Goal: Complete application form

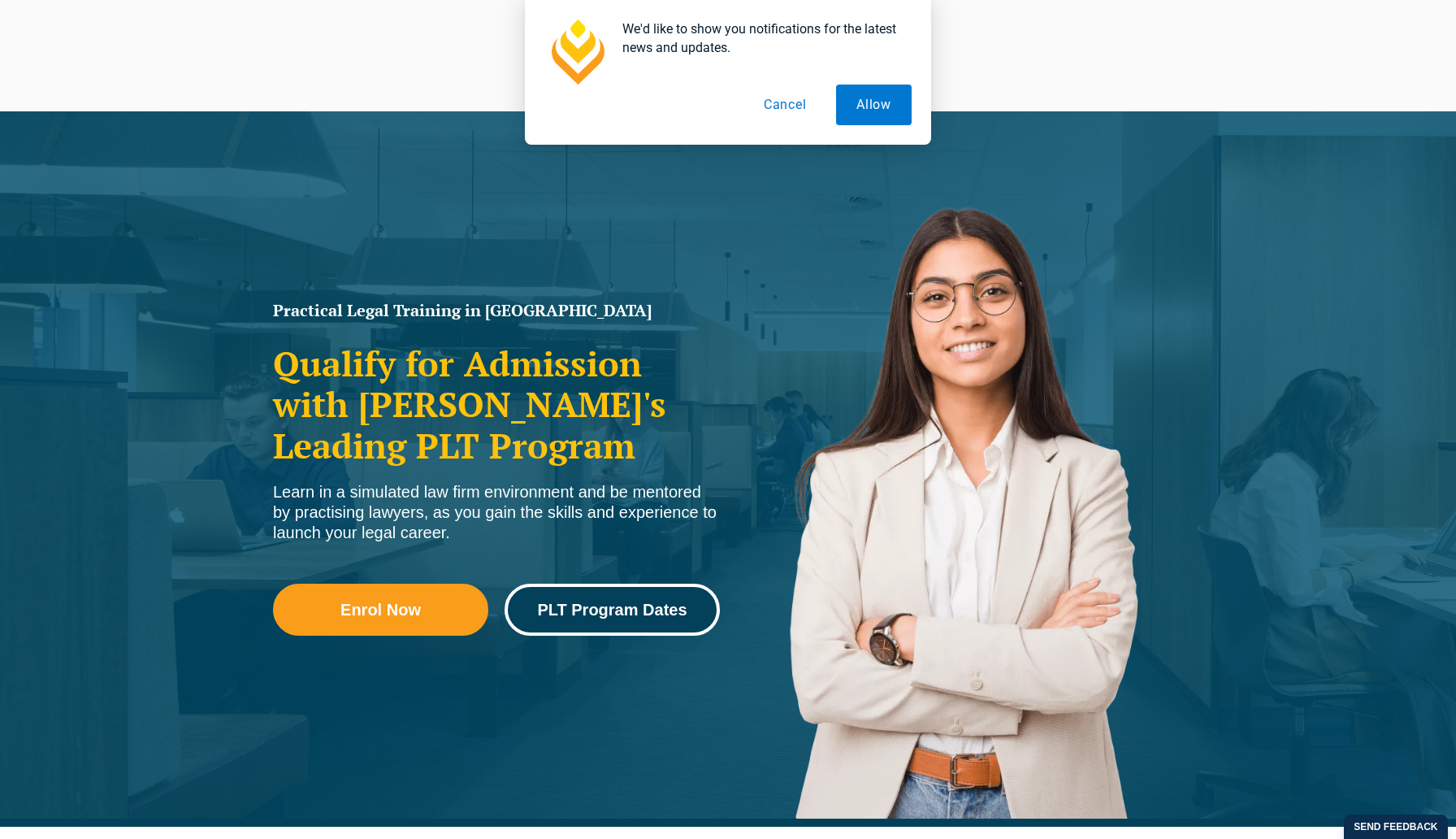
click at [554, 608] on span "PLT Program Dates" at bounding box center [611, 610] width 150 height 17
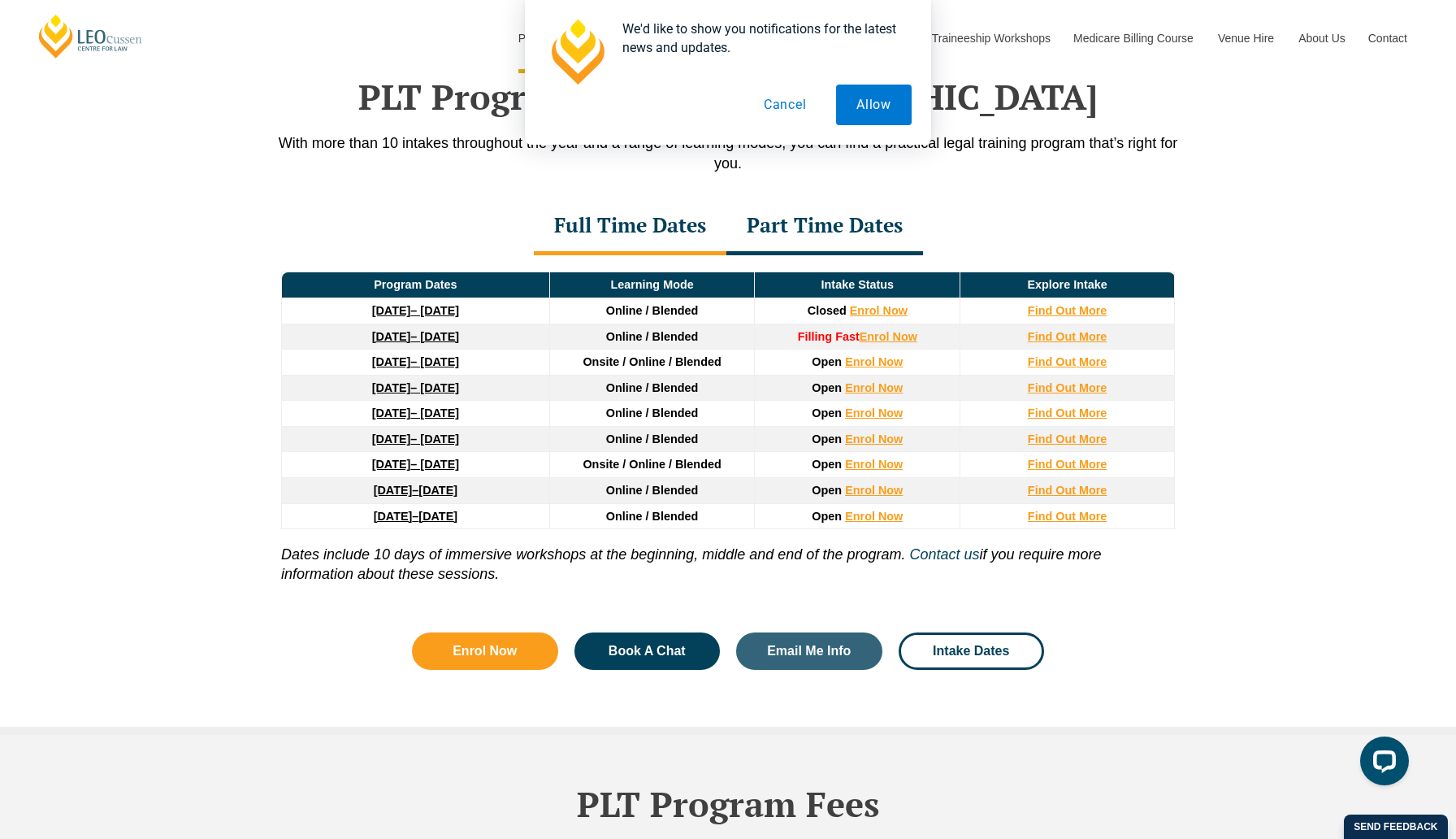
click at [792, 104] on button "Cancel" at bounding box center [785, 104] width 83 height 41
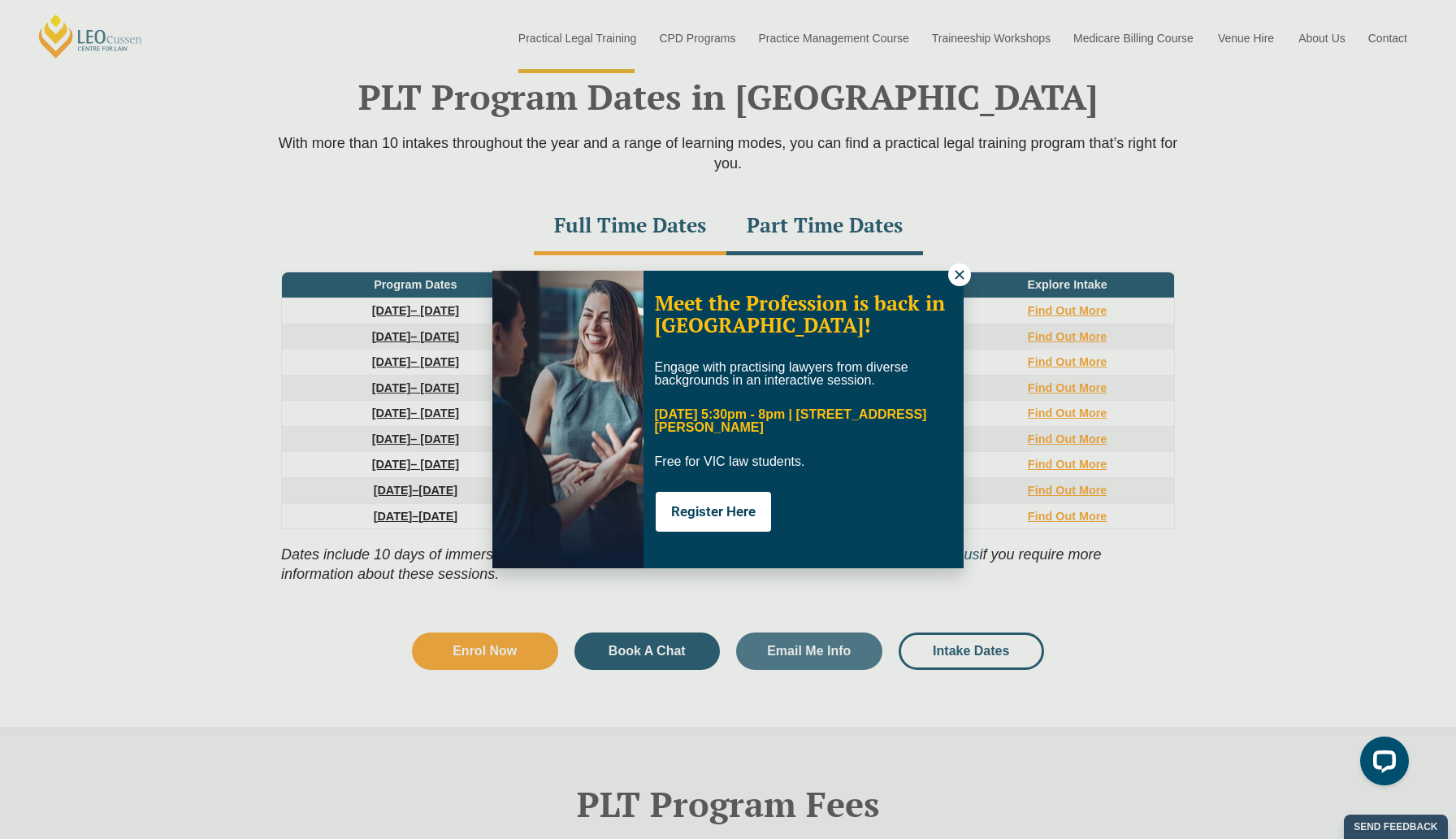
click at [956, 274] on icon at bounding box center [959, 275] width 15 height 15
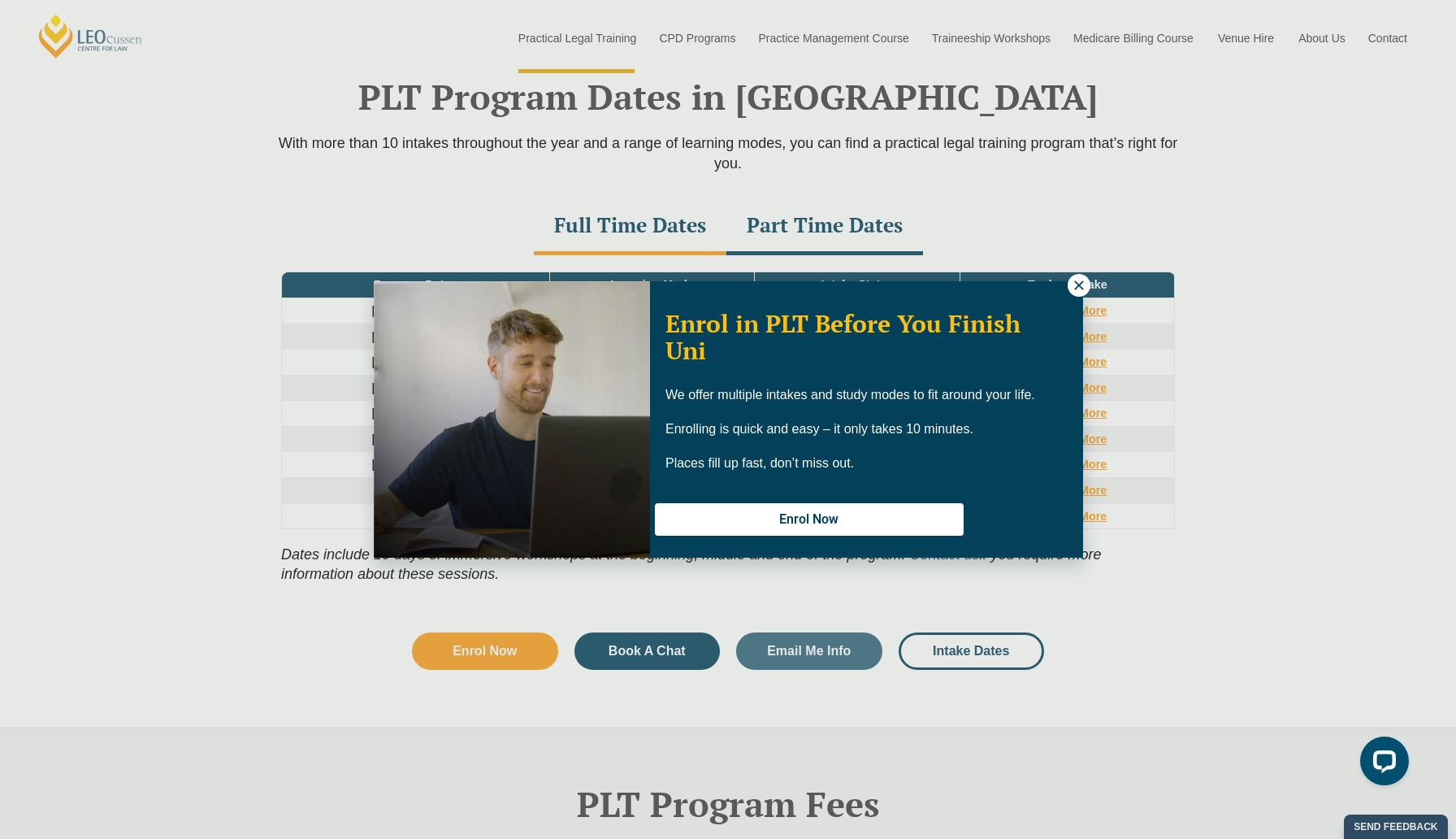
click at [1075, 284] on icon at bounding box center [1079, 285] width 15 height 15
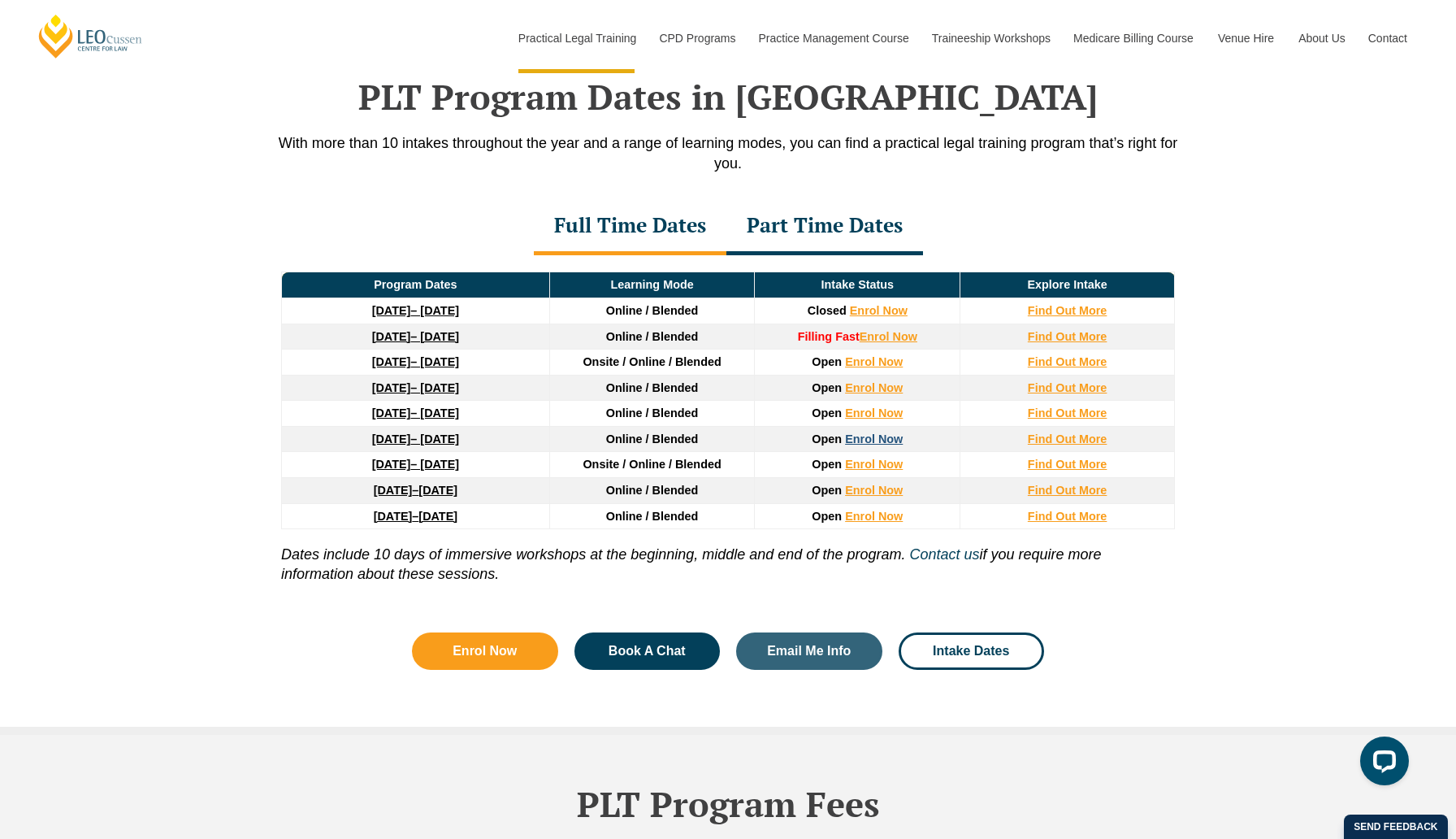
click at [875, 440] on link "Enrol Now" at bounding box center [874, 439] width 58 height 13
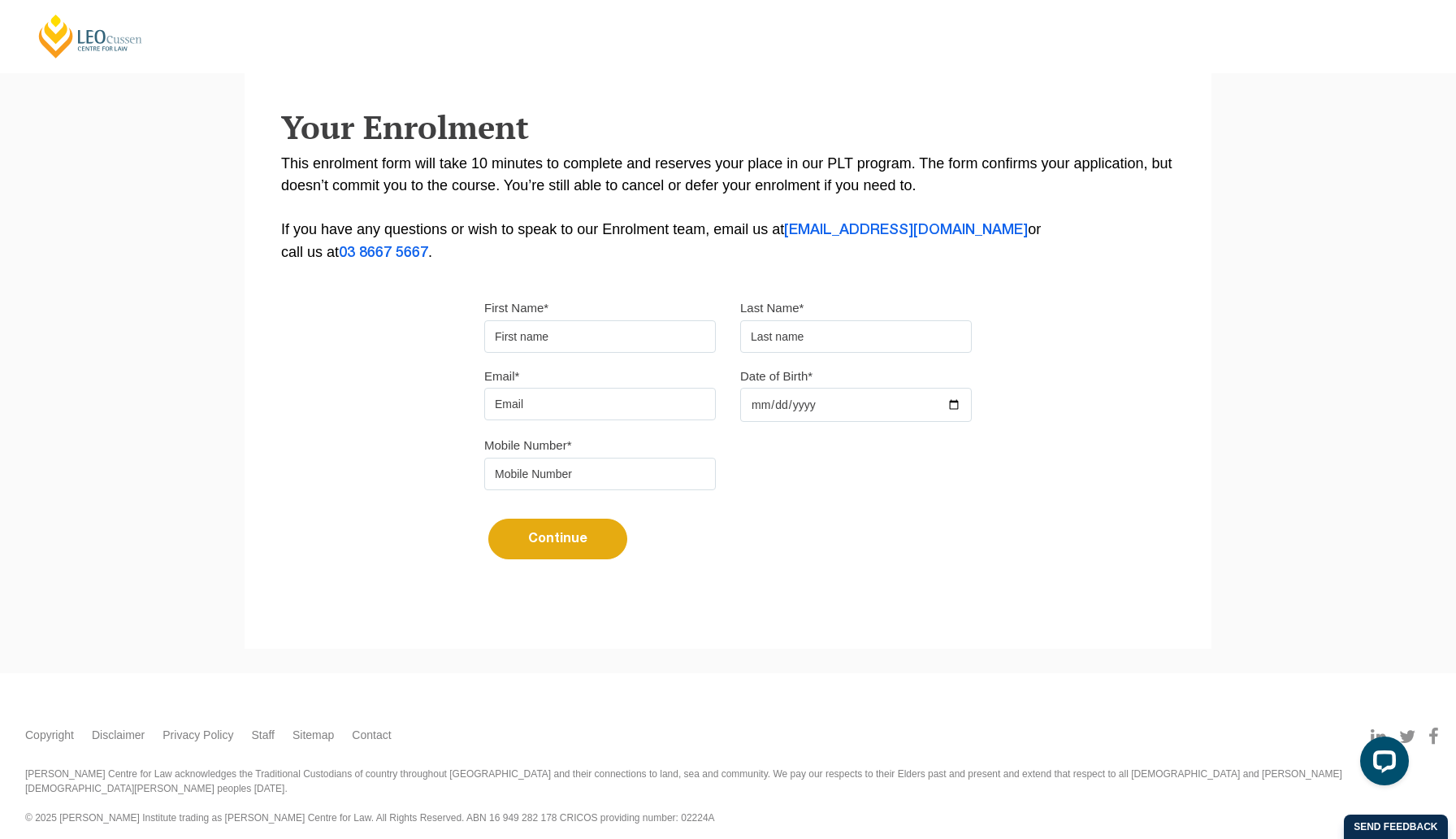
scroll to position [261, 0]
click at [512, 336] on input "First Name*" at bounding box center [600, 335] width 231 height 32
type input "Ruby"
type input "Veselovski"
type input "[EMAIL_ADDRESS][DOMAIN_NAME]"
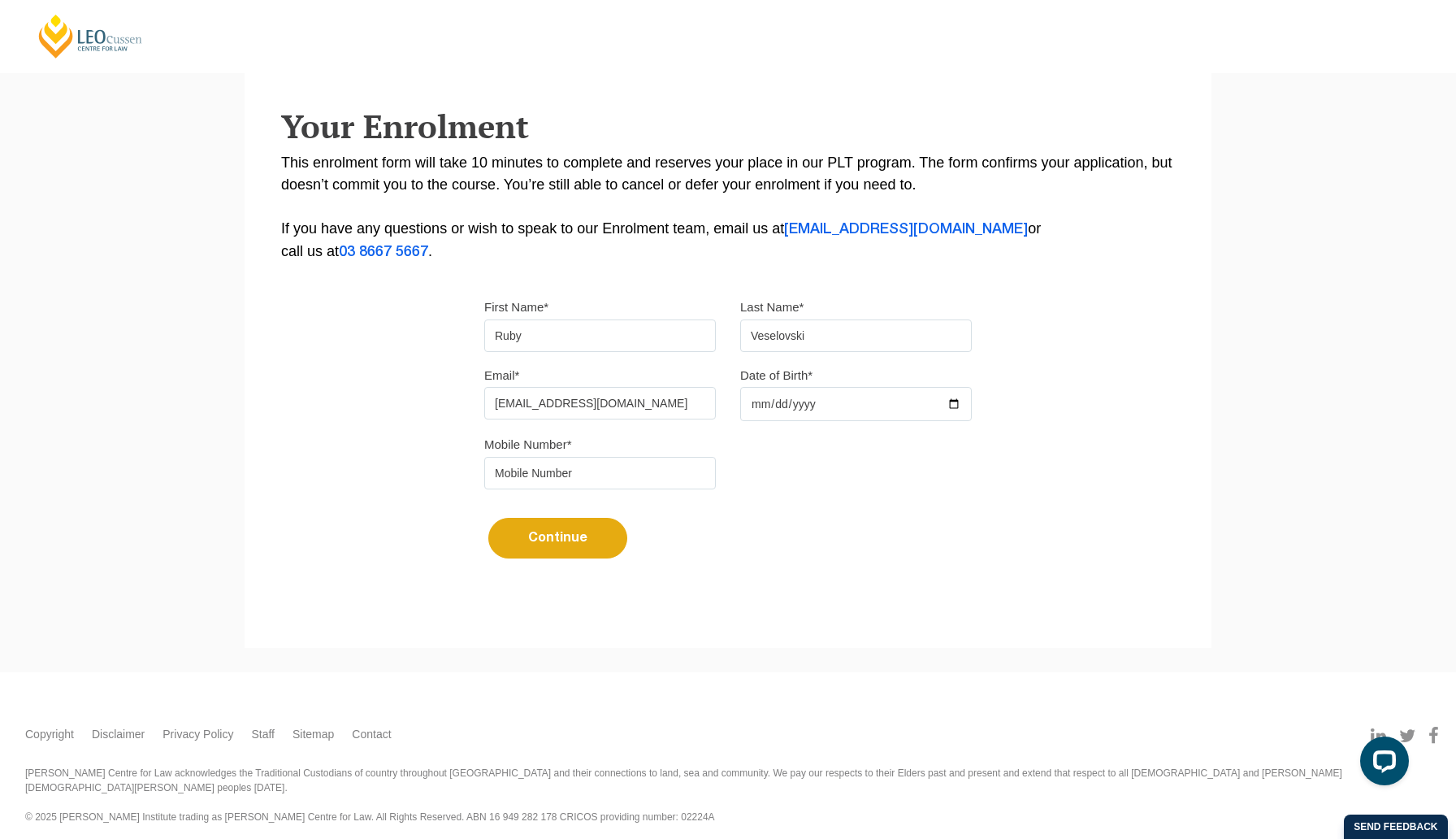
type input "0448120207"
click at [778, 412] on input "Date of Birth*" at bounding box center [856, 403] width 231 height 34
click at [953, 408] on input "Date of Birth*" at bounding box center [856, 403] width 231 height 34
type input "[DATE]"
click at [547, 549] on button "Continue" at bounding box center [558, 537] width 139 height 41
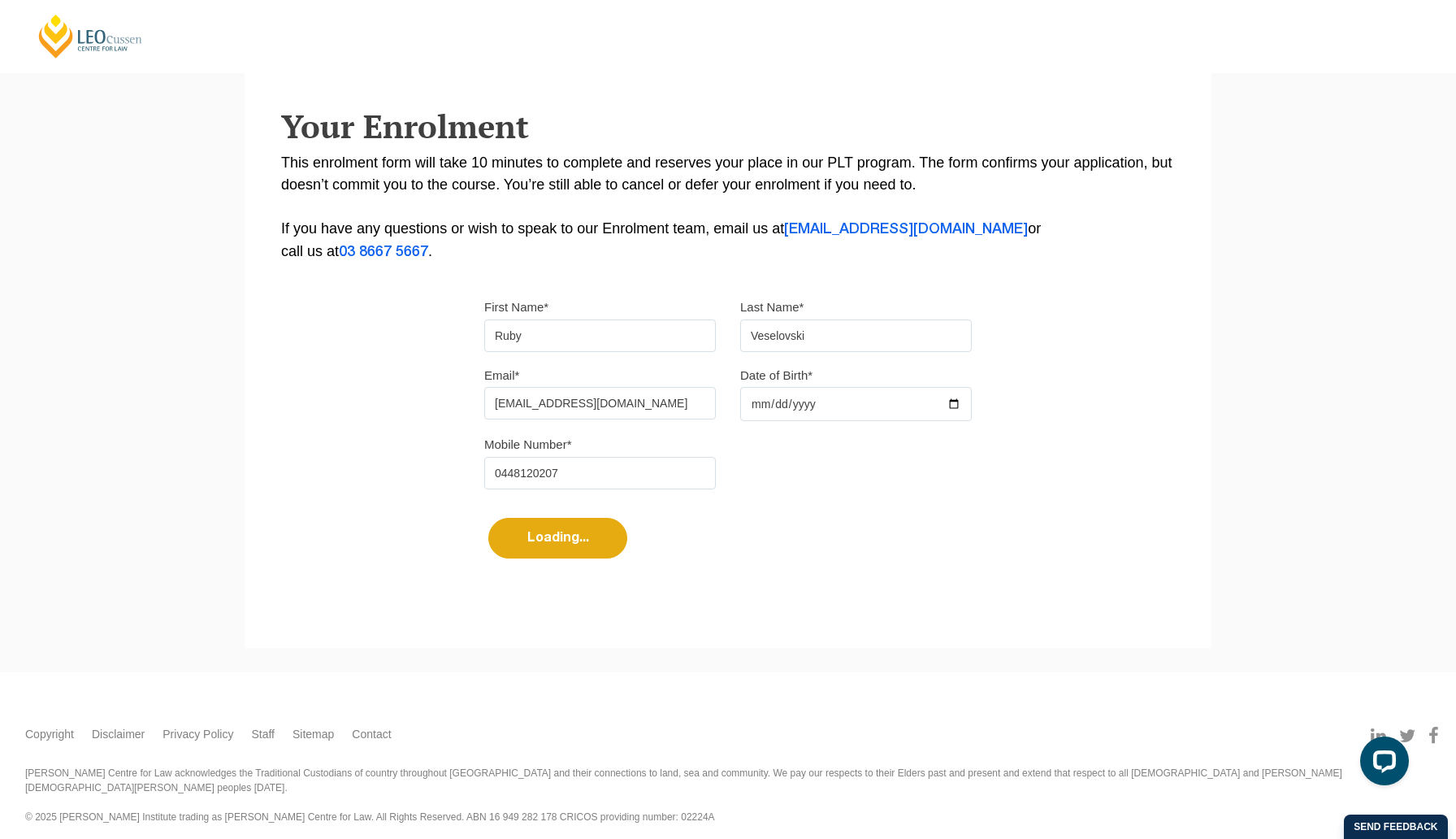
select select
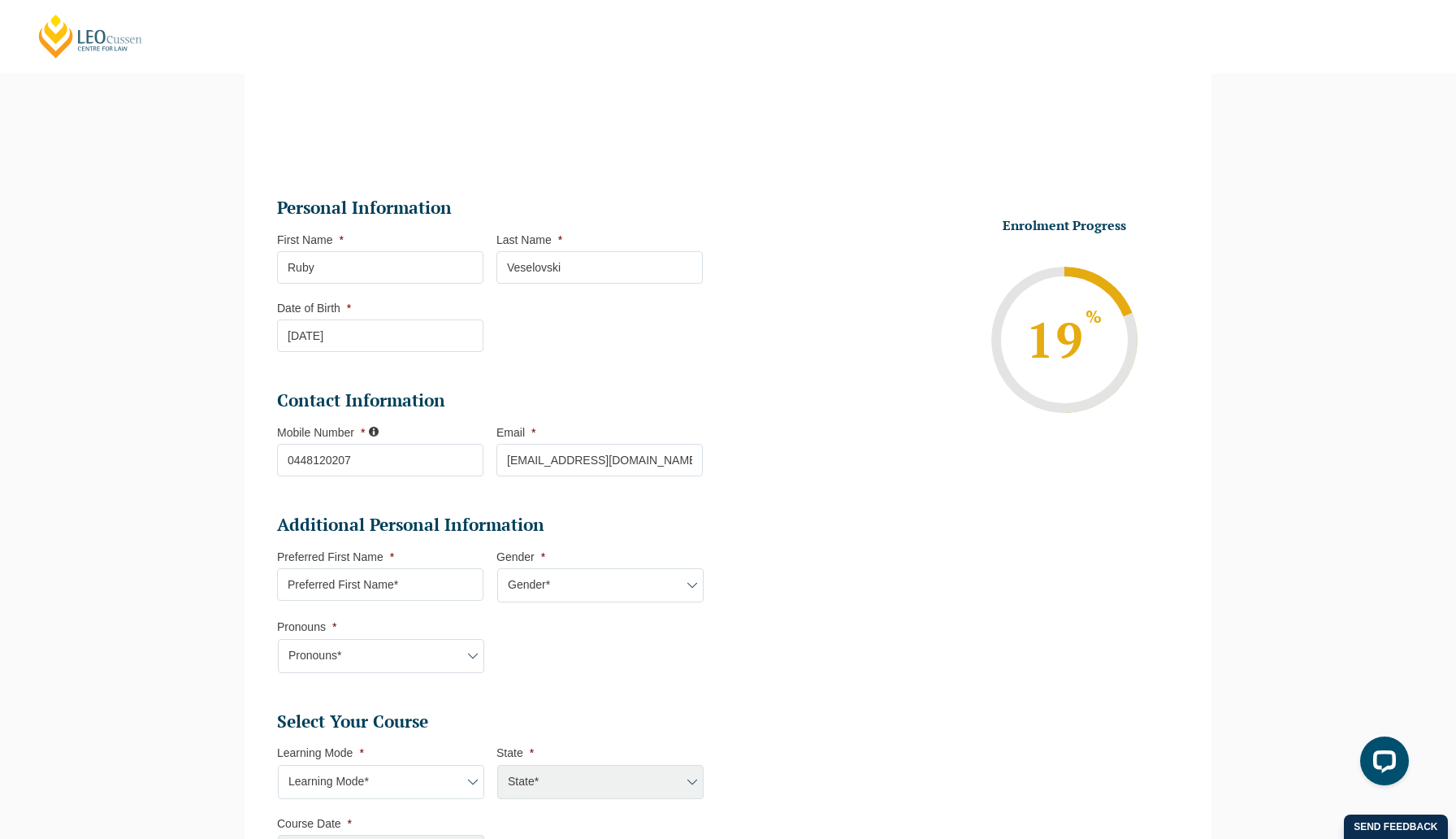
scroll to position [725, 0]
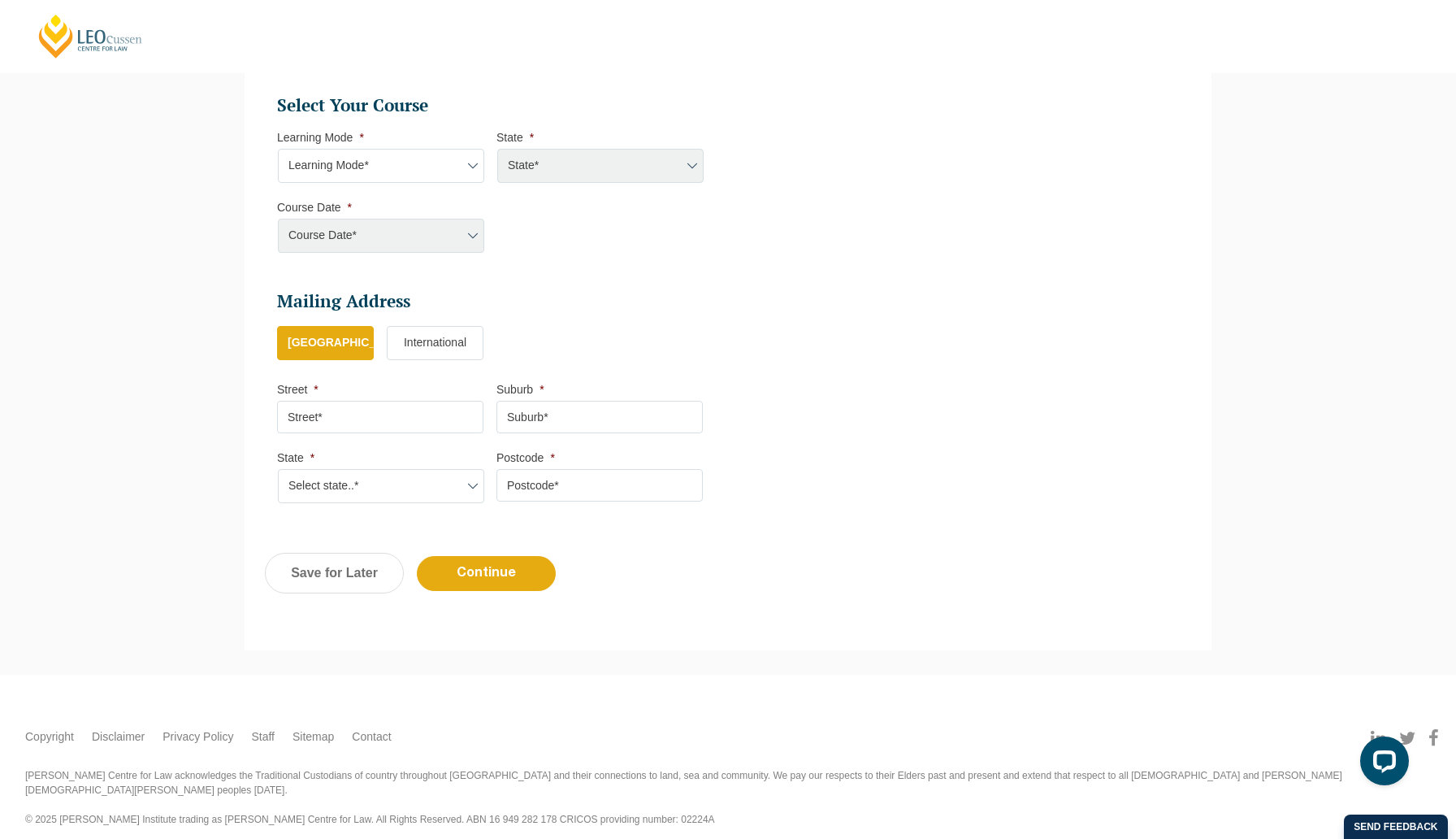
click at [438, 166] on select "Learning Mode* Online Full Time Learning Online Part Time Learning Blended Full…" at bounding box center [381, 165] width 207 height 34
select select "Blended Full Time Learning"
click at [278, 150] on select "Learning Mode* Online Full Time Learning Online Part Time Learning Blended Full…" at bounding box center [381, 165] width 207 height 34
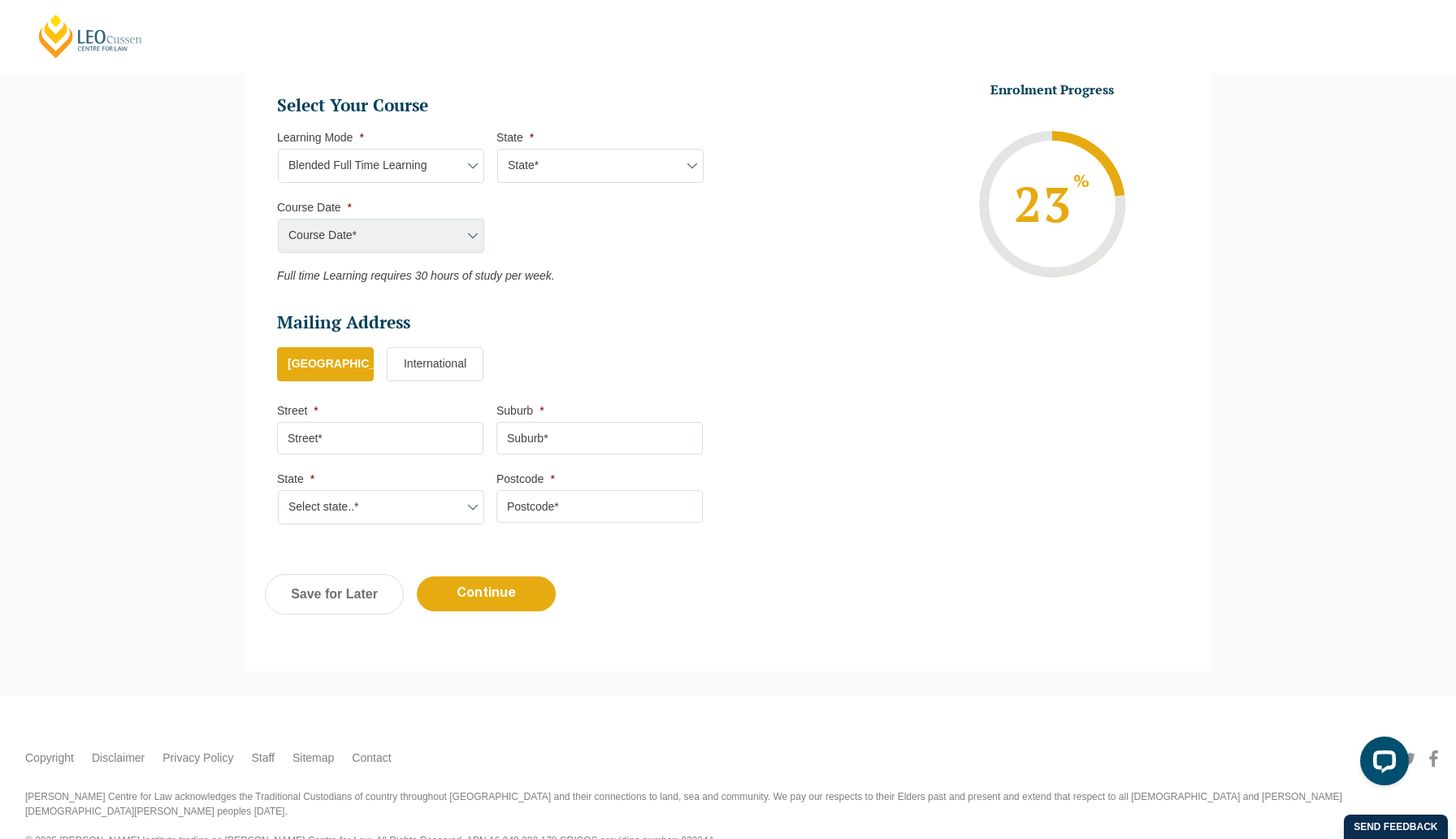
click at [561, 172] on select "State* ACT/[GEOGRAPHIC_DATA] [GEOGRAPHIC_DATA] SA [GEOGRAPHIC_DATA] [GEOGRAPHIC…" at bounding box center [601, 165] width 207 height 34
select select "VIC"
click at [497, 150] on select "State* ACT/[GEOGRAPHIC_DATA] [GEOGRAPHIC_DATA] SA [GEOGRAPHIC_DATA] [GEOGRAPHIC…" at bounding box center [601, 165] width 207 height 34
click at [439, 243] on select "Course Date* [DATE] ([DATE] to [DATE]) [DATE] ([DATE] to [DATE]) [DATE] ([DATE]…" at bounding box center [381, 236] width 207 height 34
select select "[DATE] ([DATE] to [DATE])"
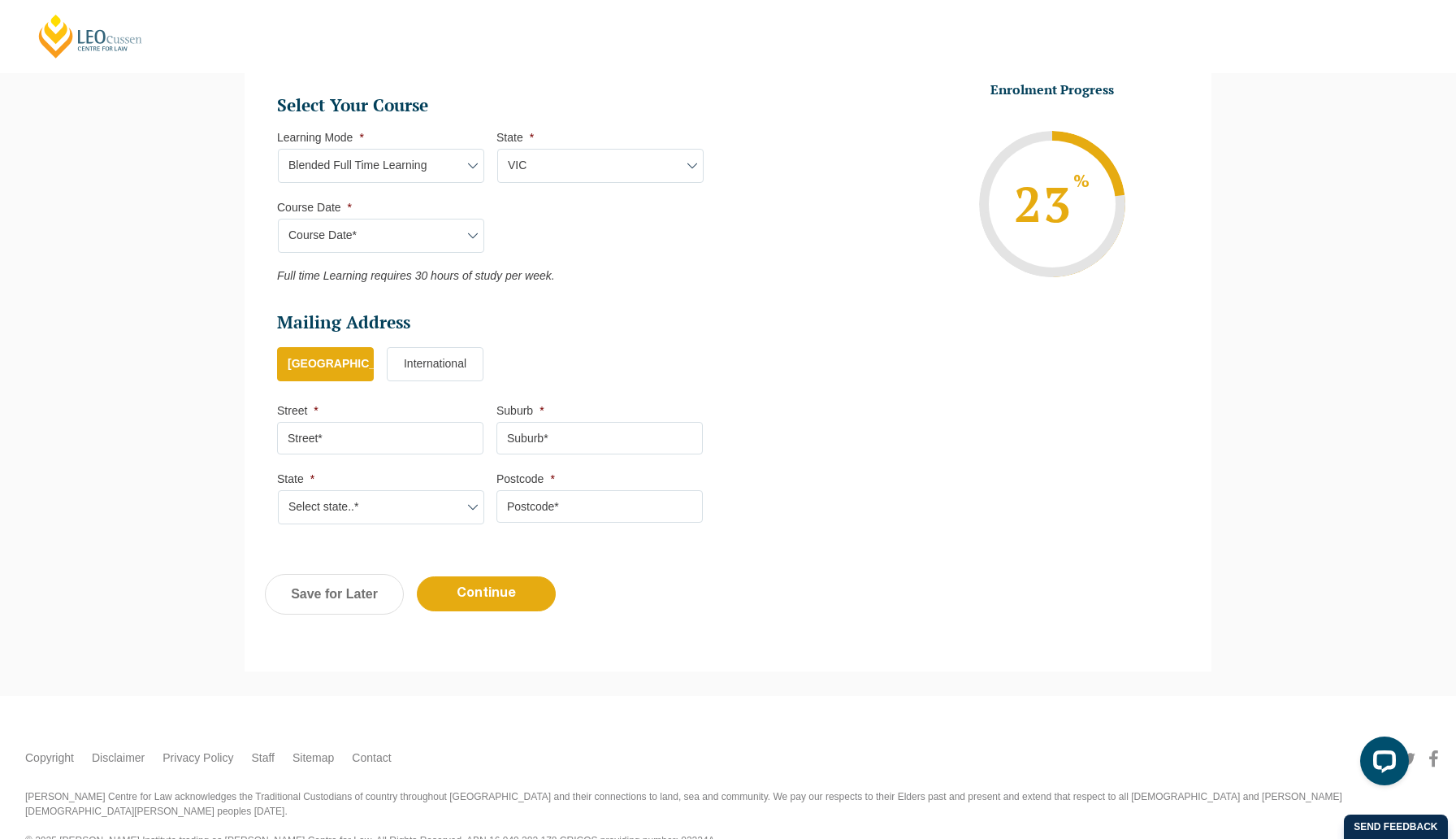
click at [278, 219] on select "Course Date* [DATE] ([DATE] to [DATE]) [DATE] ([DATE] to [DATE]) [DATE] ([DATE]…" at bounding box center [381, 236] width 207 height 34
type input "Intake [DATE] FT"
type input "Practical Legal Training ([GEOGRAPHIC_DATA])"
select select "[PERSON_NAME] (JUN) 2026 Full Time Blended"
click at [382, 443] on input "Street *" at bounding box center [380, 437] width 207 height 32
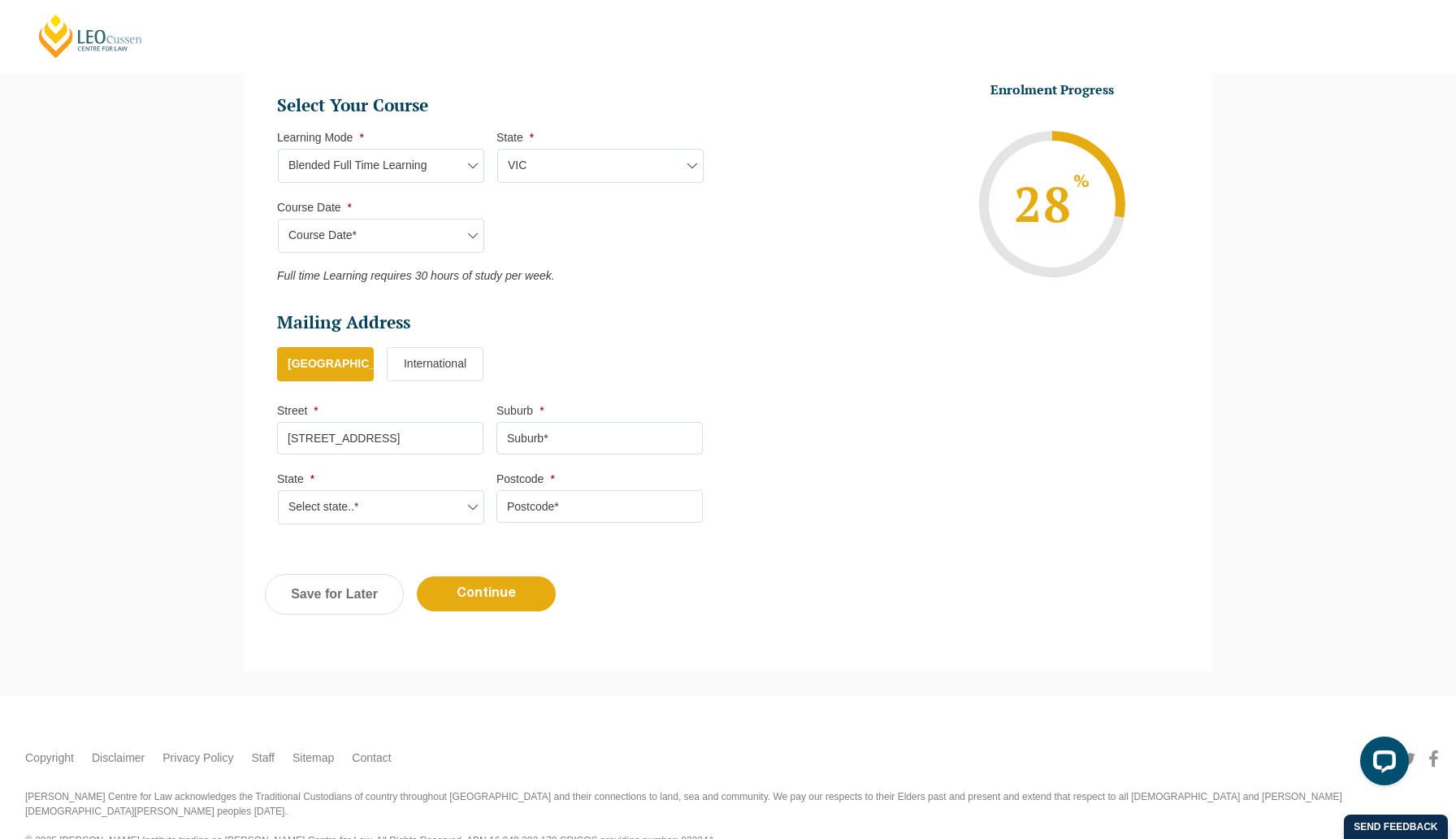
type input "[STREET_ADDRESS]"
click at [575, 441] on input "Suburb *" at bounding box center [600, 437] width 207 height 32
type input "bulleen"
click at [585, 506] on input "Postcode *" at bounding box center [600, 506] width 207 height 32
type input "3105"
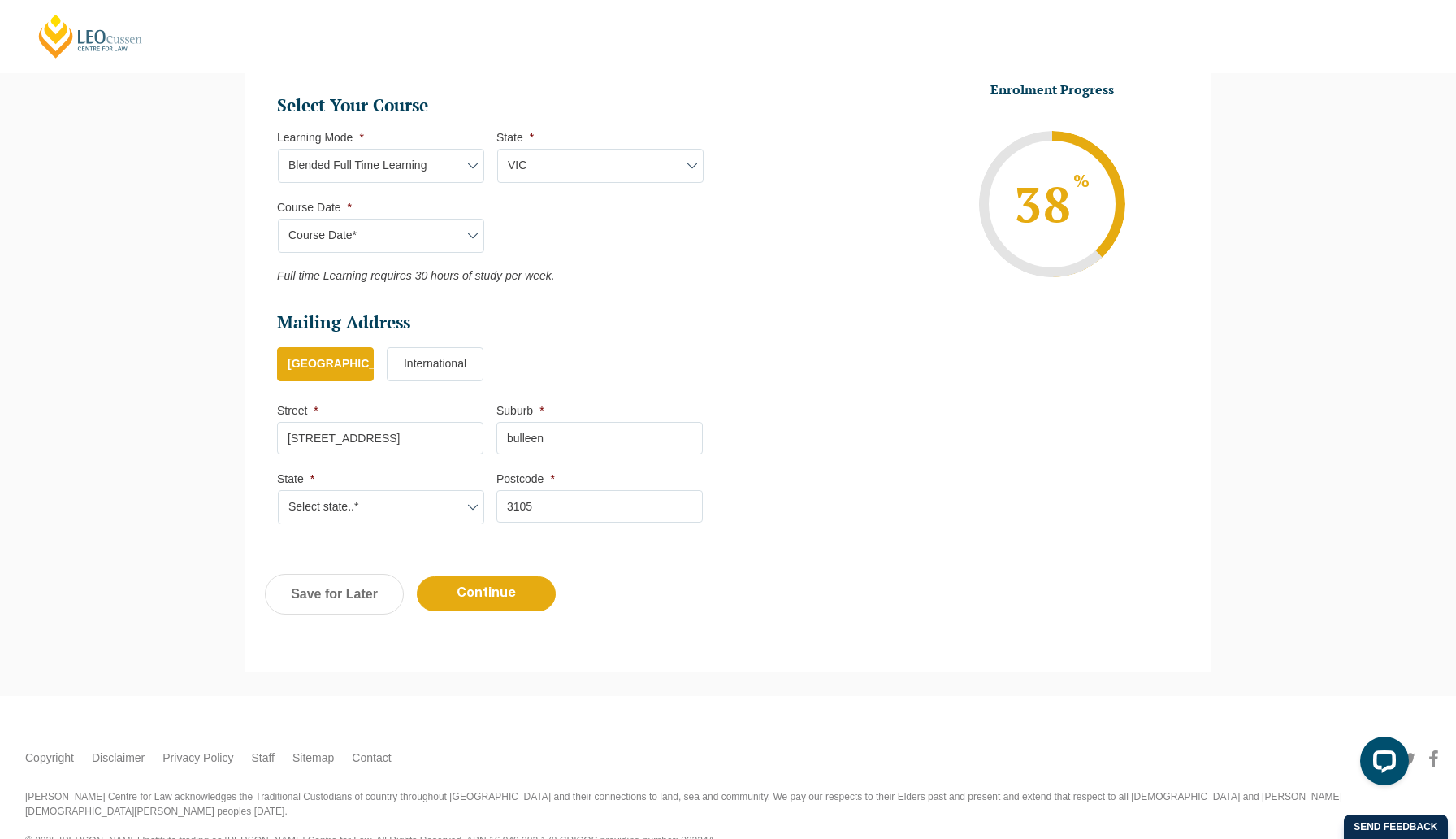
click at [441, 513] on select "Select state..* [GEOGRAPHIC_DATA] [GEOGRAPHIC_DATA] [GEOGRAPHIC_DATA] SA [GEOGR…" at bounding box center [381, 507] width 207 height 34
select select "VIC"
click at [278, 492] on select "Select state..* [GEOGRAPHIC_DATA] [GEOGRAPHIC_DATA] [GEOGRAPHIC_DATA] SA [GEOGR…" at bounding box center [381, 507] width 207 height 34
click at [456, 591] on input "Continue" at bounding box center [486, 593] width 139 height 35
select select "Blended Full Time Learning"
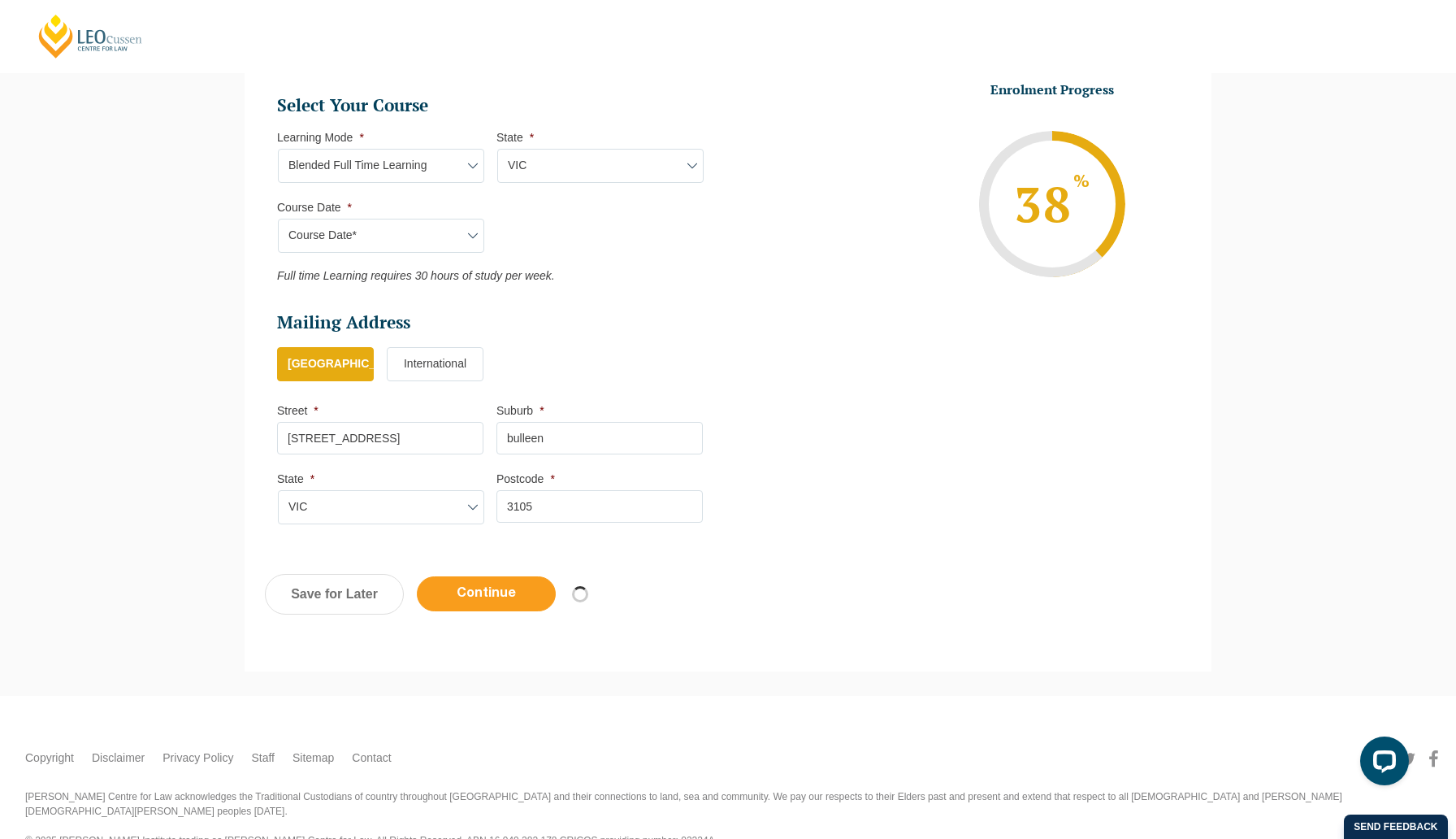
select select "VIC"
select select
select select "[DATE] ([DATE] to [DATE])"
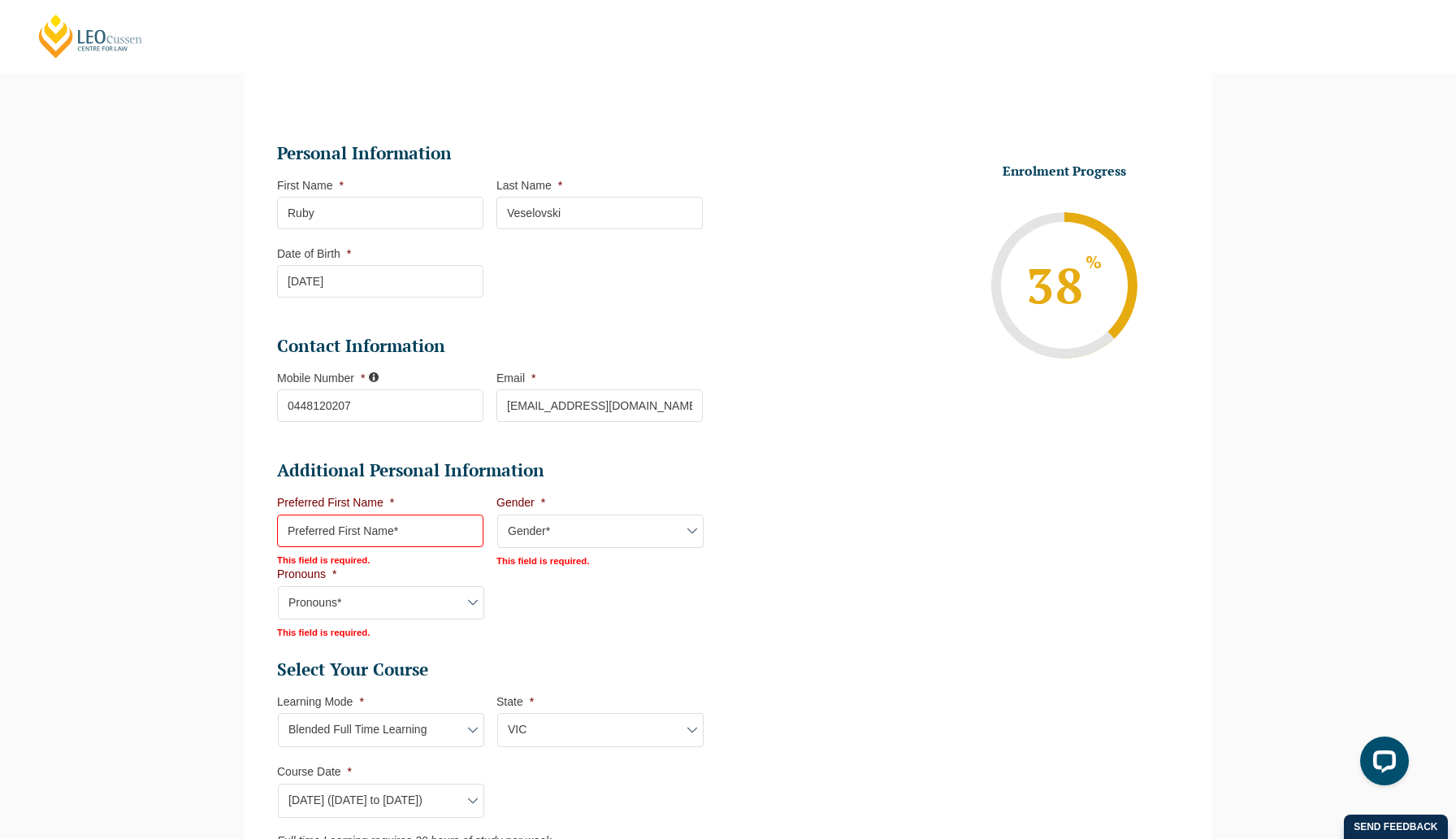
scroll to position [240, 0]
click at [387, 530] on input "Preferred First Name *" at bounding box center [380, 528] width 207 height 32
type input "Ruby"
click at [558, 544] on select "Gender* [DEMOGRAPHIC_DATA] [DEMOGRAPHIC_DATA] [DEMOGRAPHIC_DATA] [DEMOGRAPHIC_D…" at bounding box center [601, 529] width 207 height 34
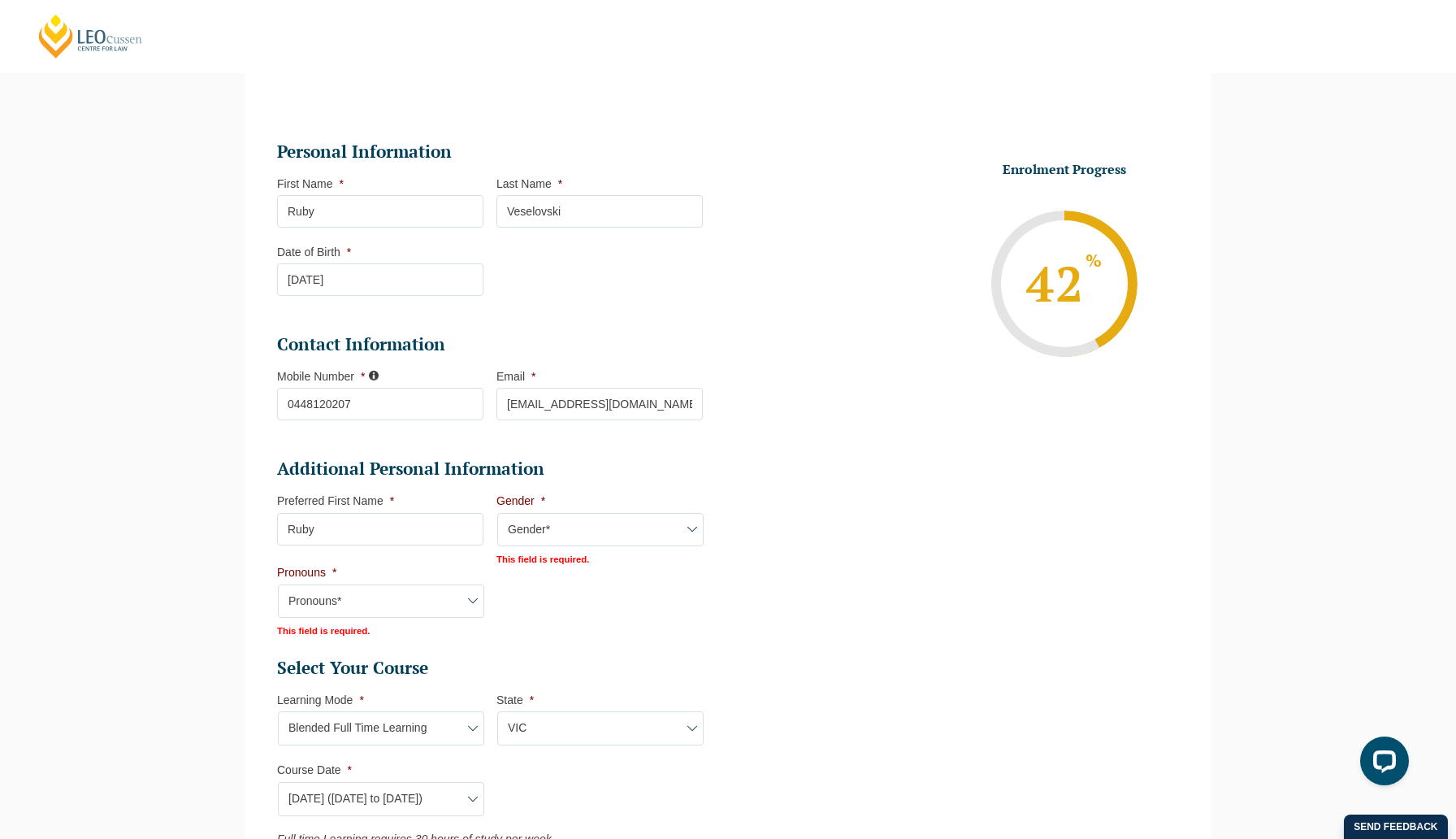
select select "[DEMOGRAPHIC_DATA]"
click at [497, 514] on select "Gender* [DEMOGRAPHIC_DATA] [DEMOGRAPHIC_DATA] [DEMOGRAPHIC_DATA] [DEMOGRAPHIC_D…" at bounding box center [601, 529] width 207 height 34
click at [463, 608] on select "Pronouns* She/Her/Hers He/Him/His They/Them/Theirs Other Prefer not to disclose" at bounding box center [381, 599] width 207 height 34
select select "She/Her/Hers"
click at [278, 584] on select "Pronouns* She/Her/Hers He/Him/His They/Them/Theirs Other Prefer not to disclose" at bounding box center [381, 599] width 207 height 34
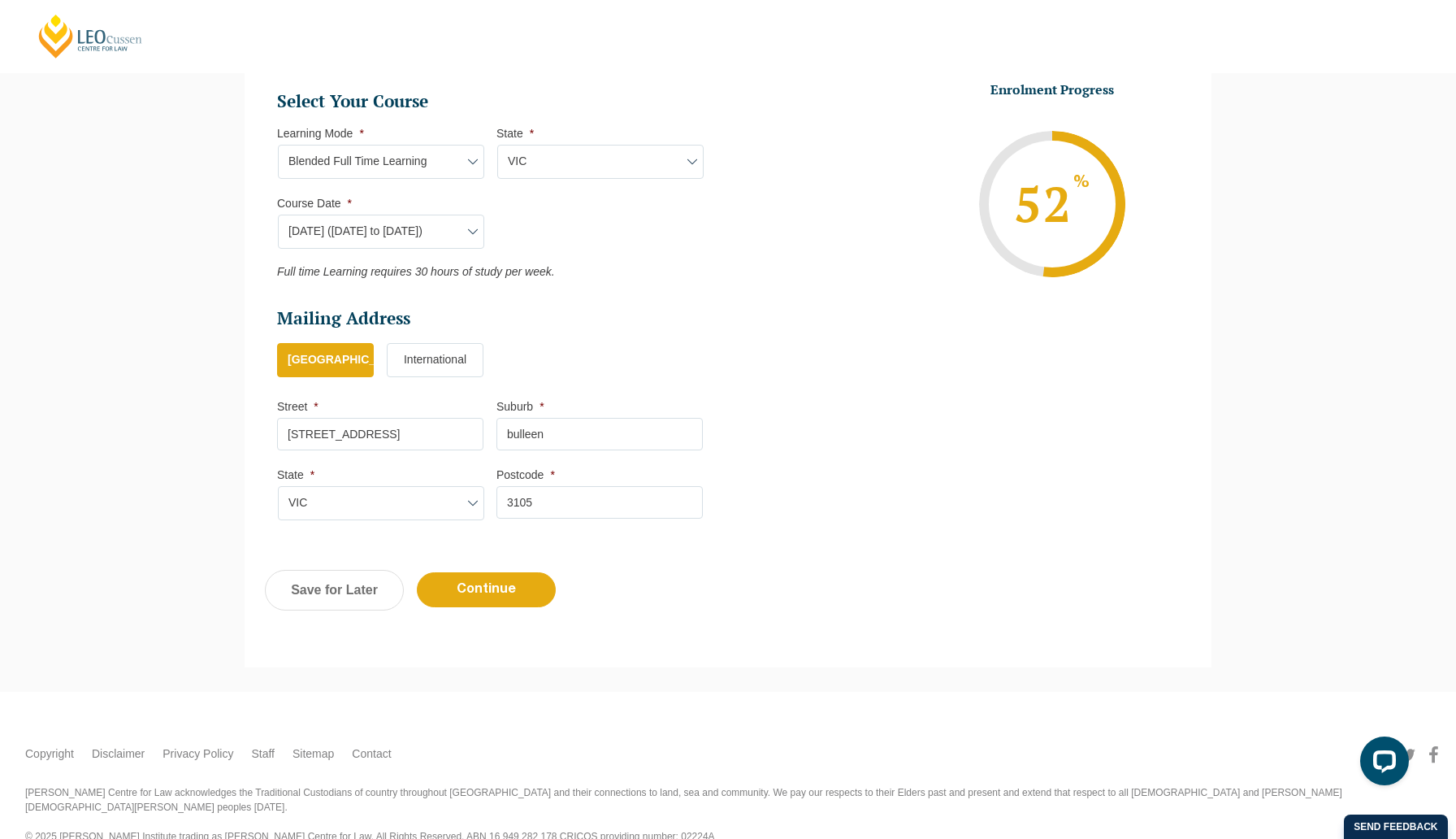
scroll to position [804, 0]
click at [473, 591] on input "Continue" at bounding box center [486, 589] width 139 height 35
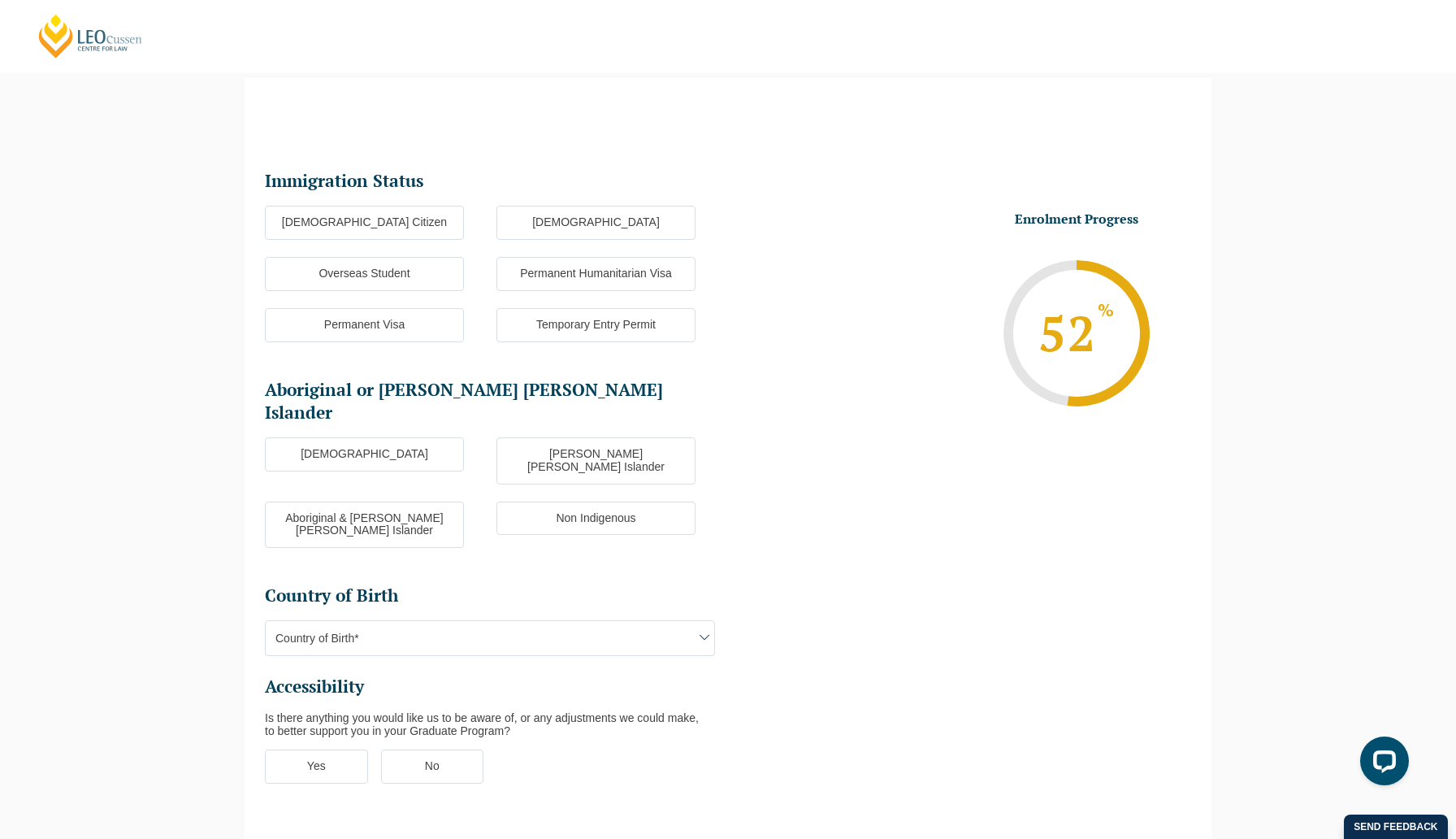
scroll to position [141, 0]
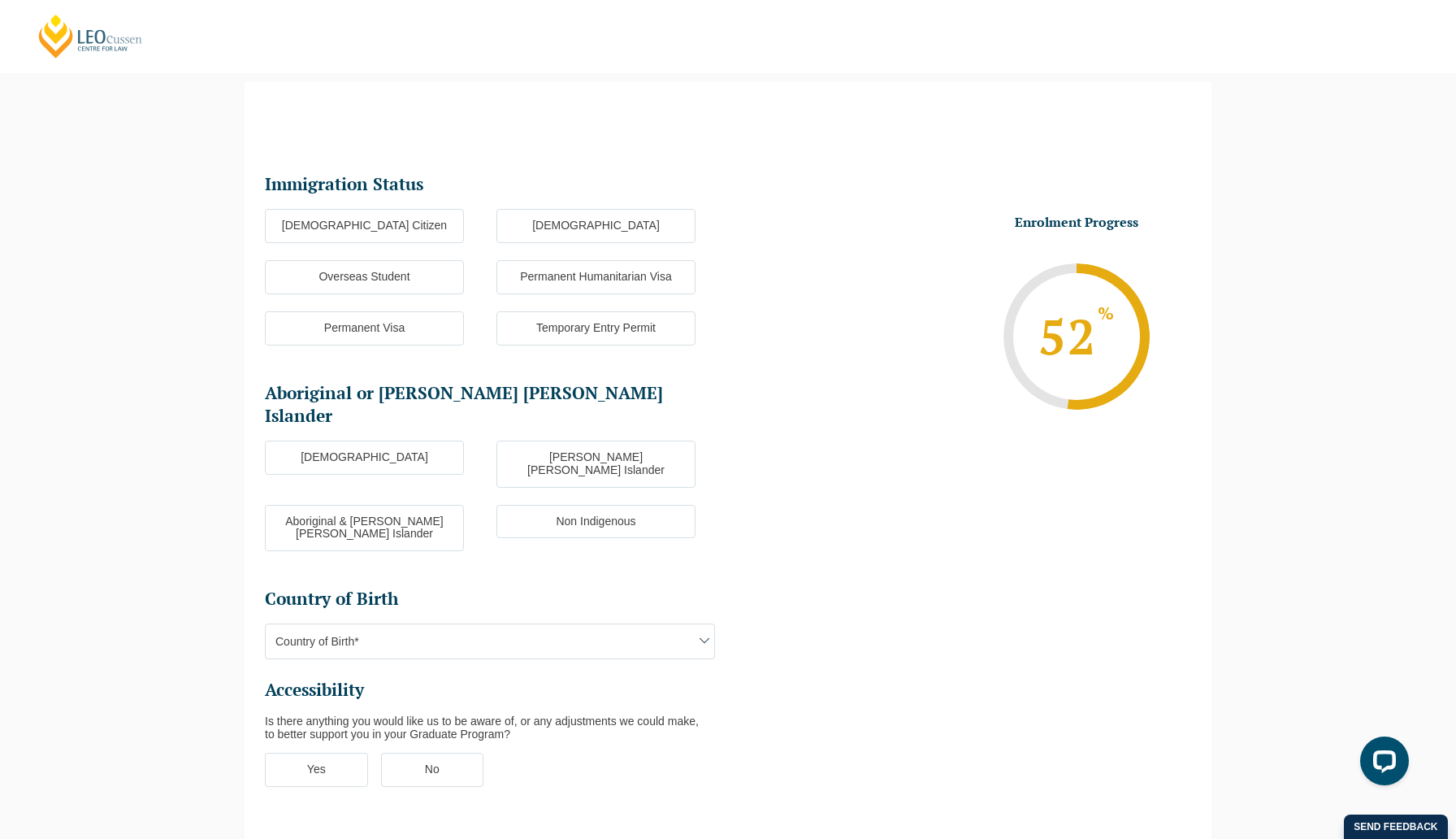
click at [401, 223] on label "[DEMOGRAPHIC_DATA] Citizen" at bounding box center [364, 226] width 199 height 34
click at [0, 0] on input "[DEMOGRAPHIC_DATA] Citizen" at bounding box center [0, 0] width 0 height 0
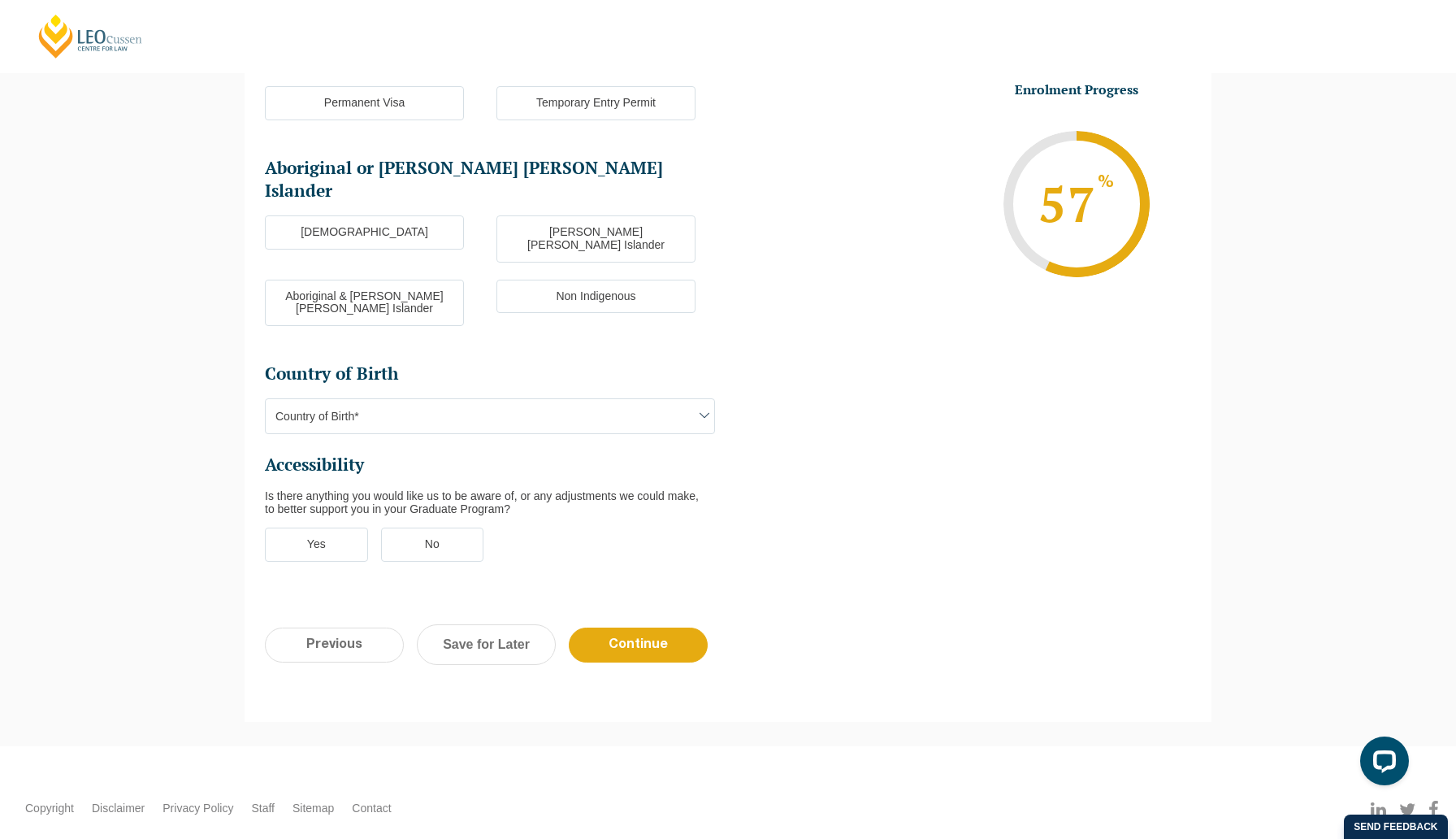
scroll to position [377, 0]
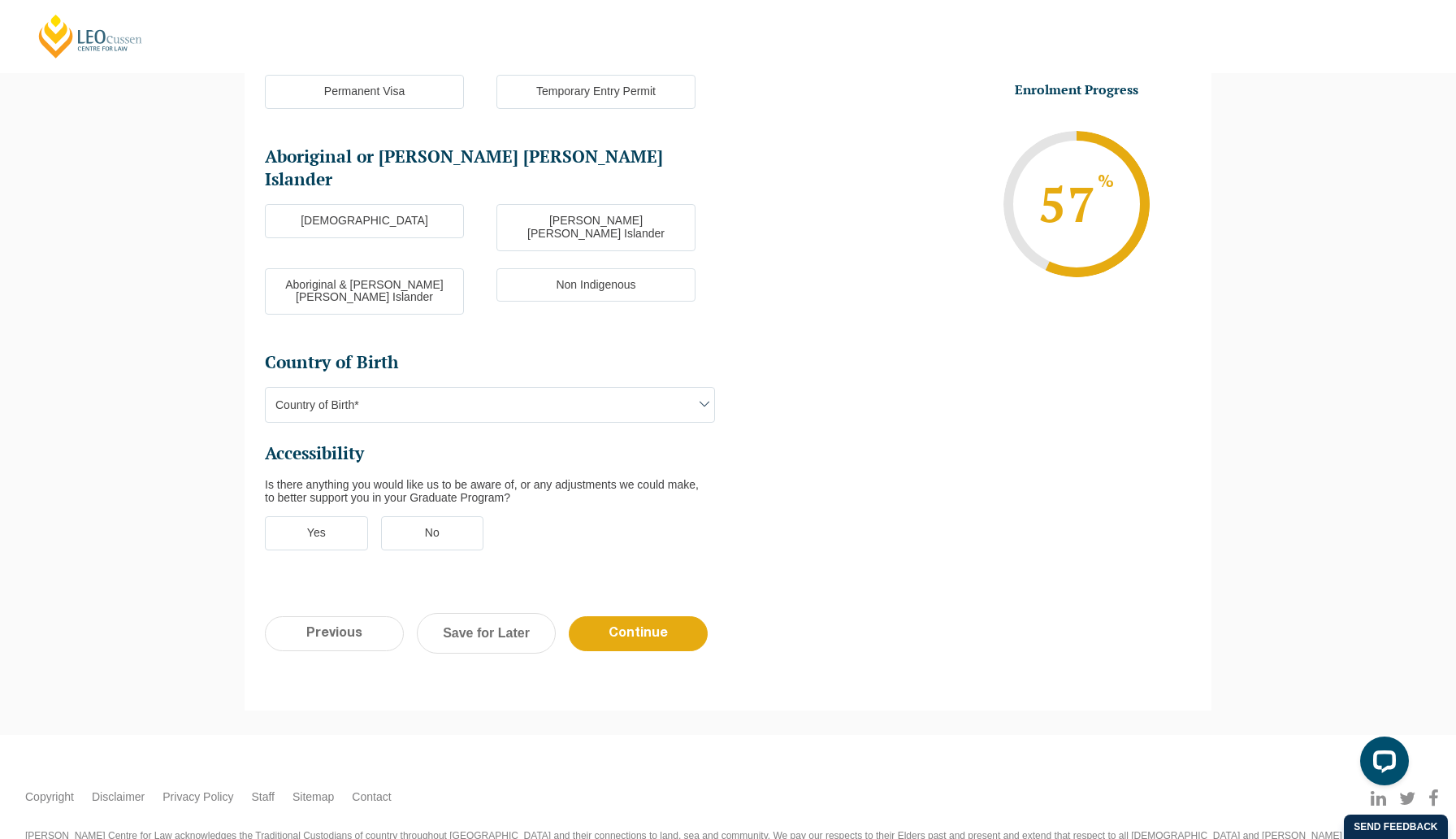
click at [626, 268] on label "Non Indigenous" at bounding box center [596, 284] width 199 height 34
click at [0, 0] on input "Non Indigenous" at bounding box center [0, 0] width 0 height 0
click at [534, 351] on h2 "Country of Birth" at bounding box center [490, 363] width 450 height 23
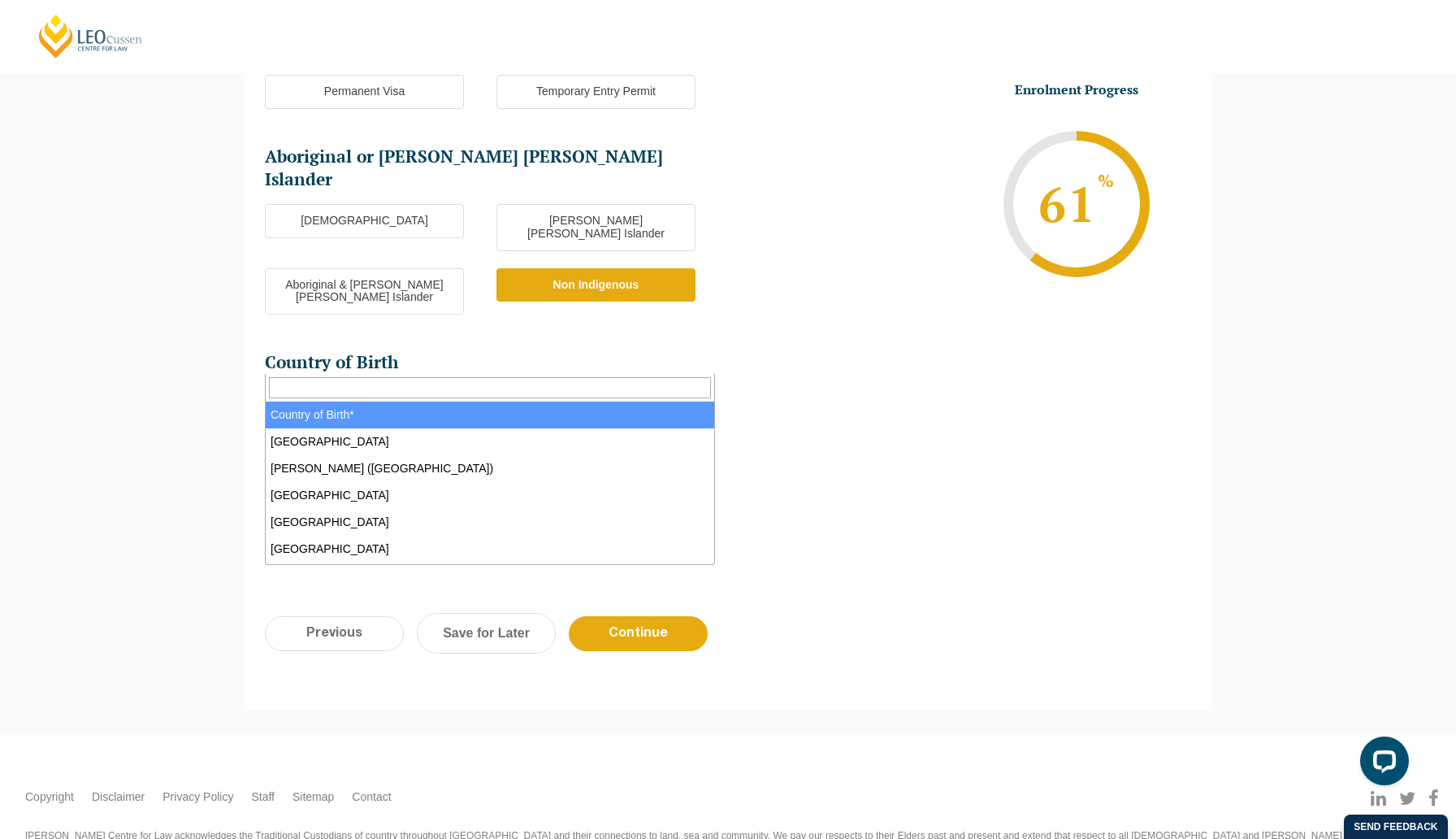
click at [510, 388] on span "Country of Birth*" at bounding box center [490, 404] width 449 height 34
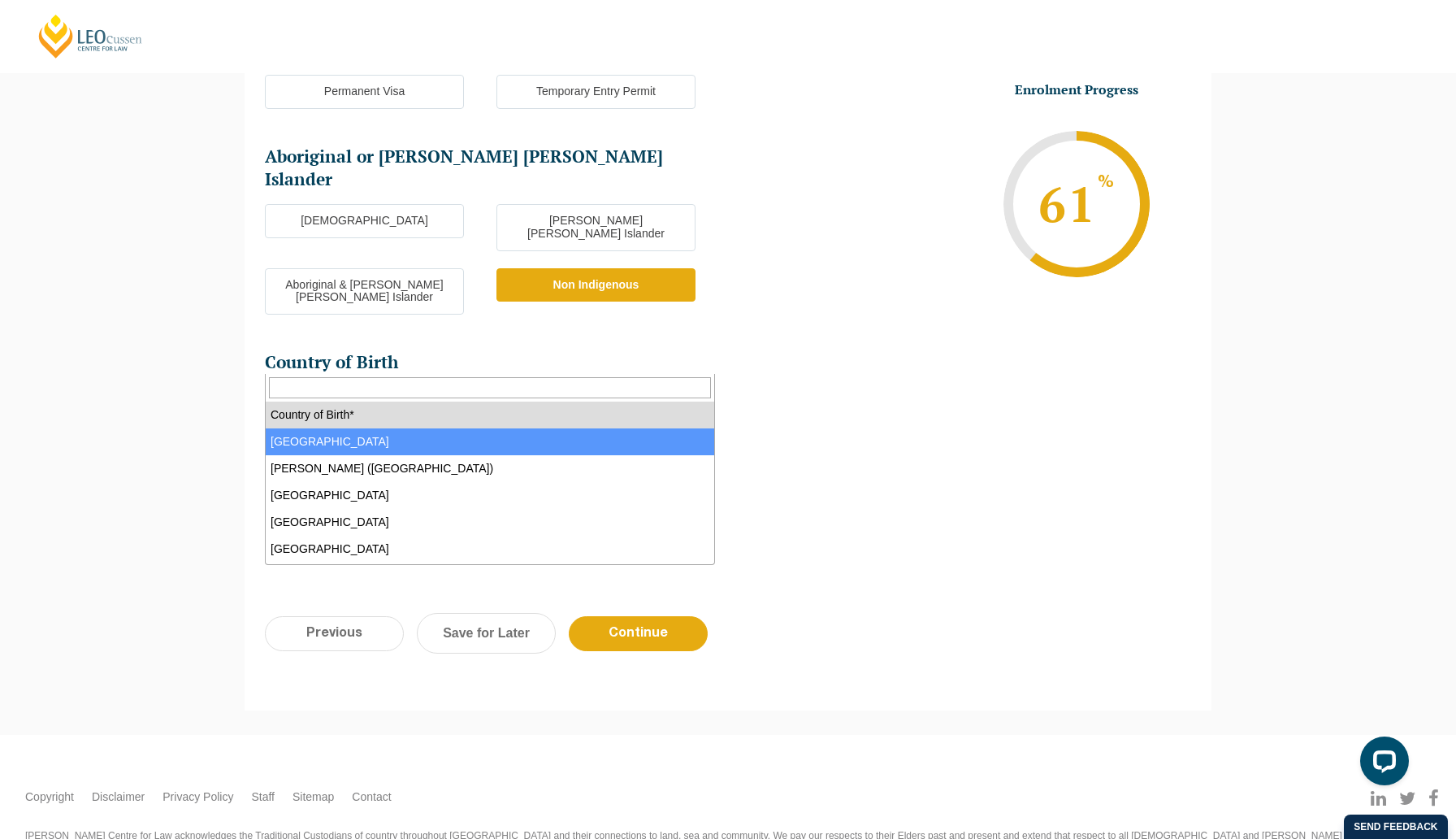
select select "Australia 1101"
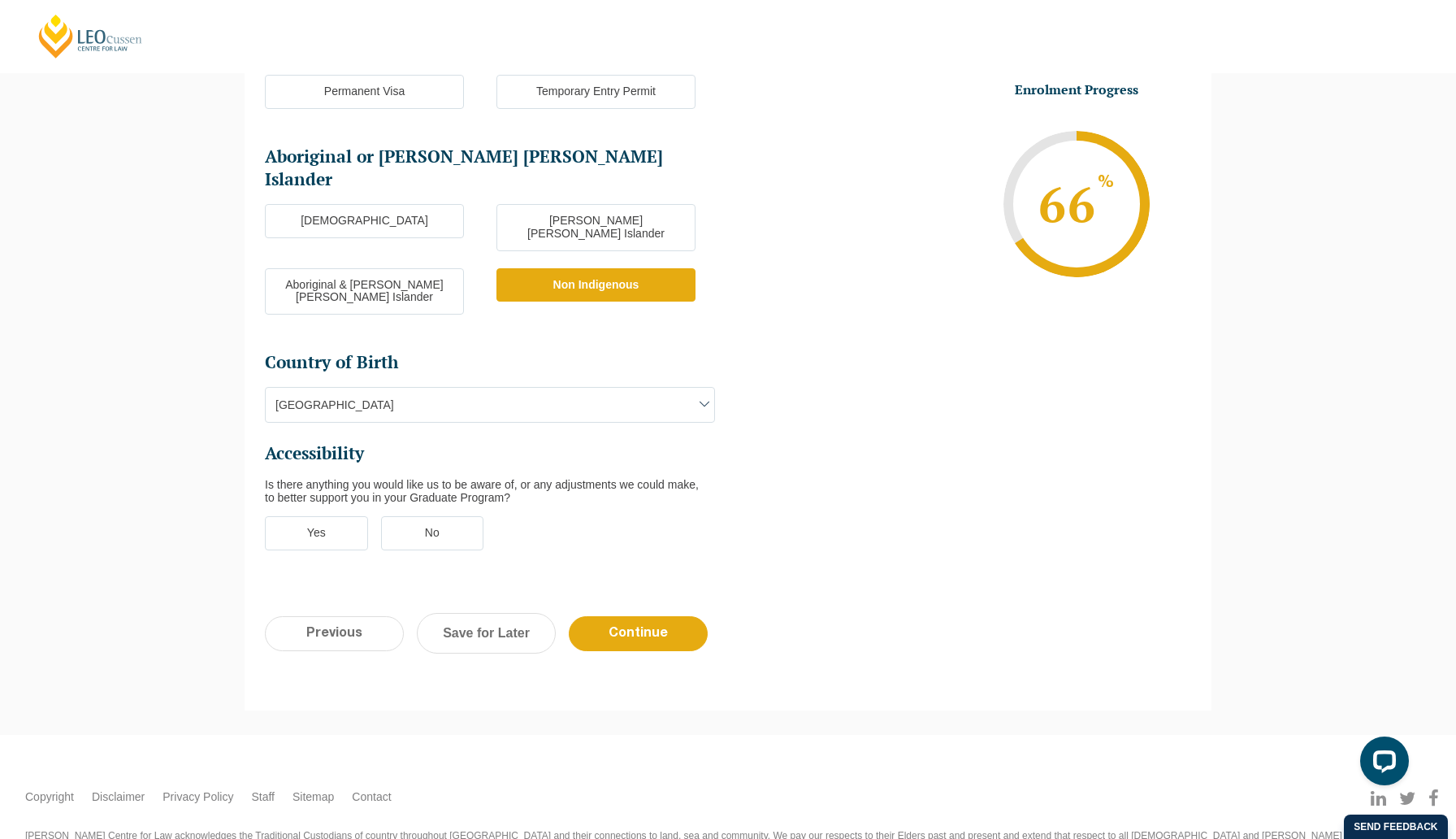
click at [437, 516] on label "No" at bounding box center [432, 532] width 103 height 34
click at [0, 0] on input "No" at bounding box center [0, 0] width 0 height 0
click at [664, 616] on input "Continue" at bounding box center [638, 633] width 139 height 35
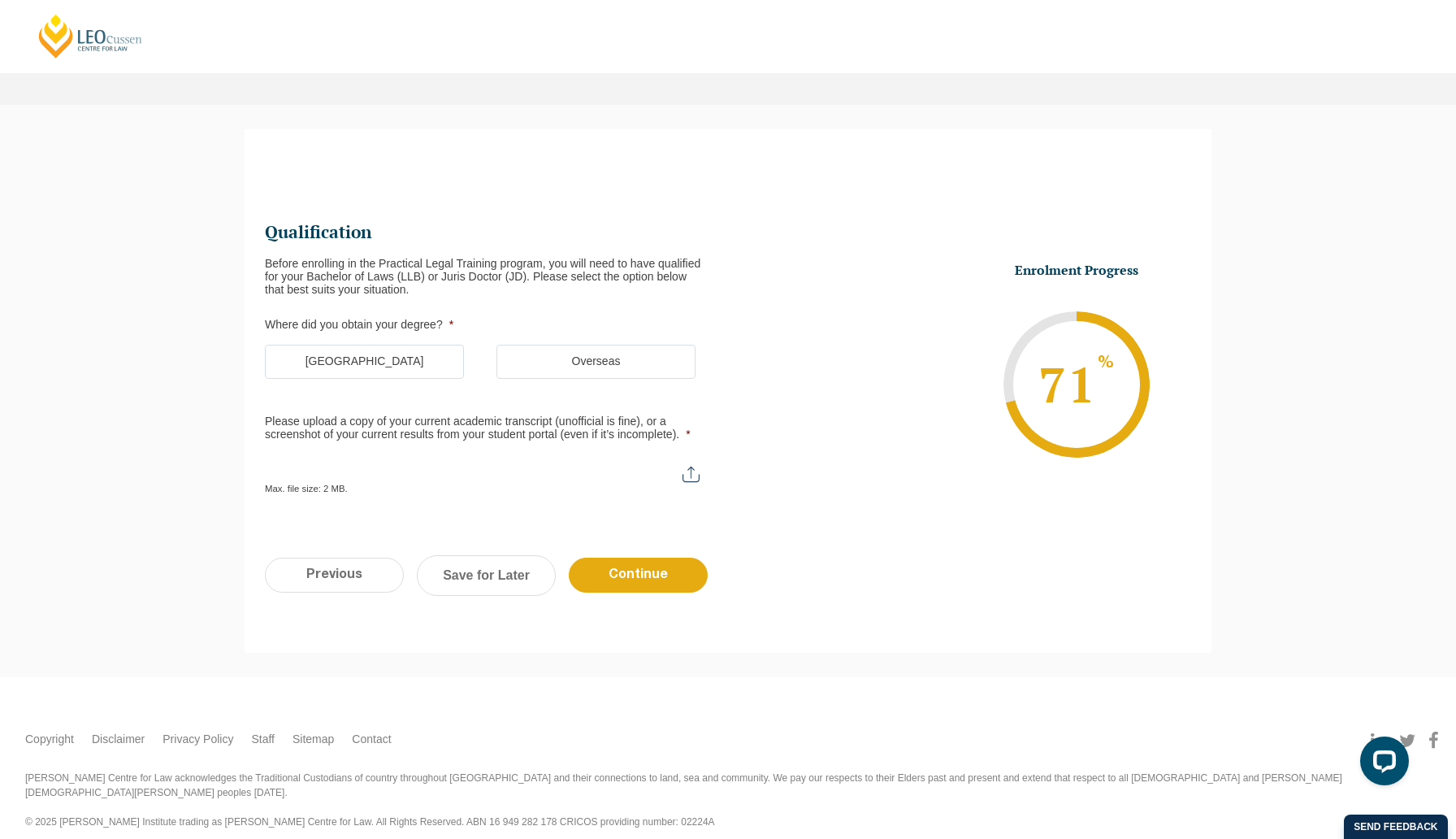
scroll to position [0, 0]
click at [421, 364] on label "[GEOGRAPHIC_DATA]" at bounding box center [364, 361] width 199 height 34
click at [0, 0] on input "[GEOGRAPHIC_DATA]" at bounding box center [0, 0] width 0 height 0
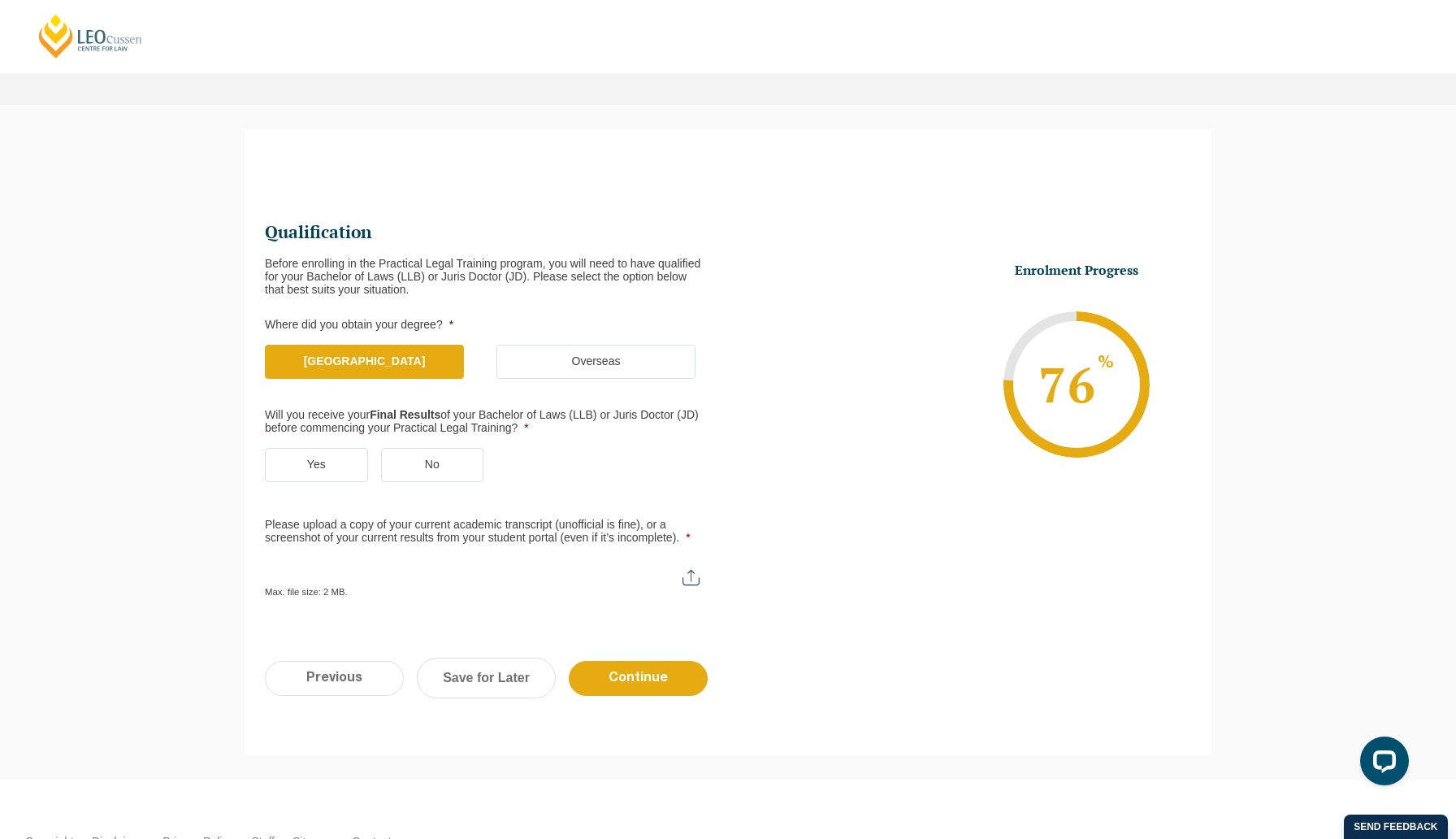
click at [338, 458] on label "Yes" at bounding box center [316, 465] width 103 height 34
click at [0, 0] on input "Yes" at bounding box center [0, 0] width 0 height 0
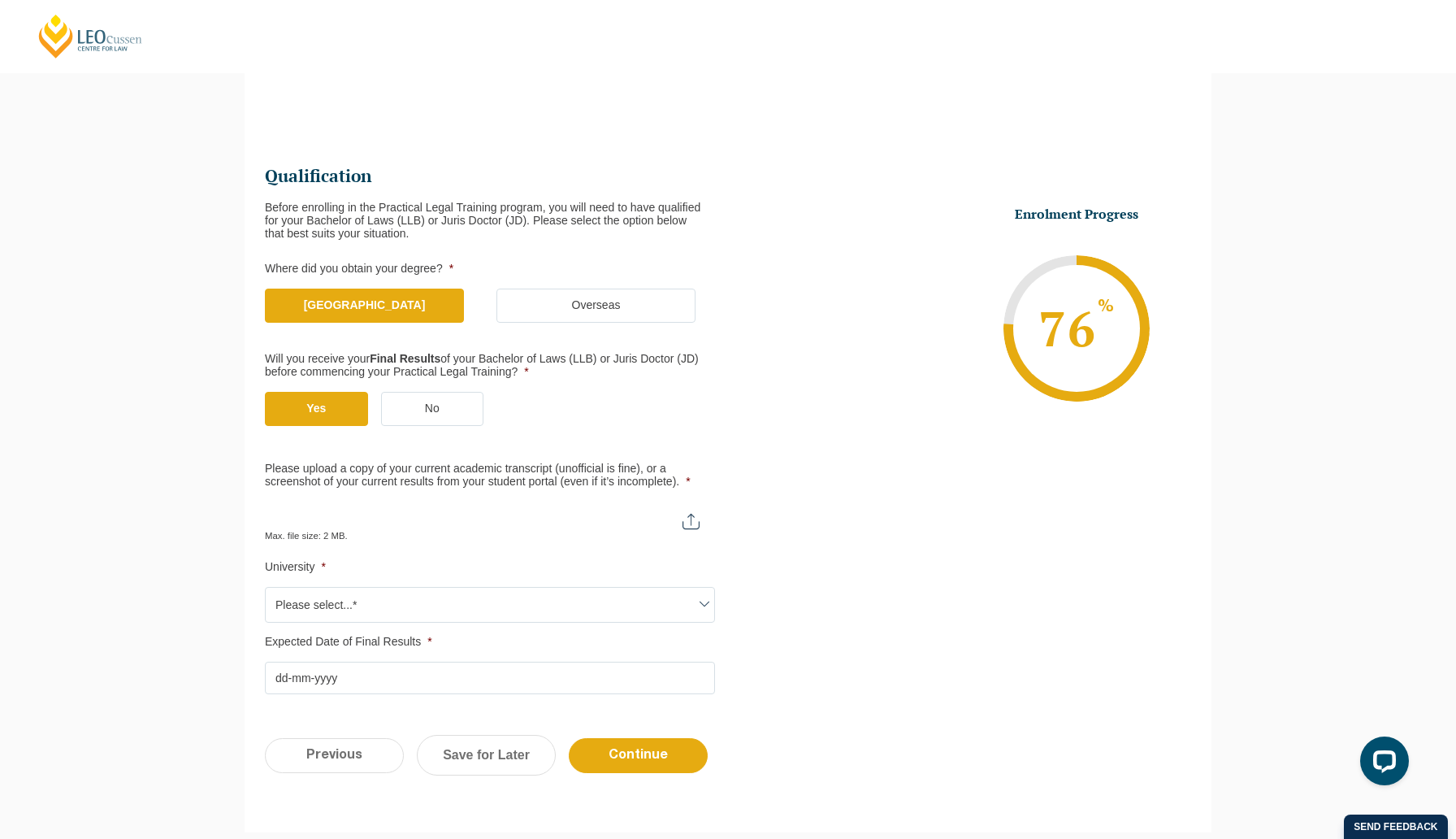
scroll to position [151, 0]
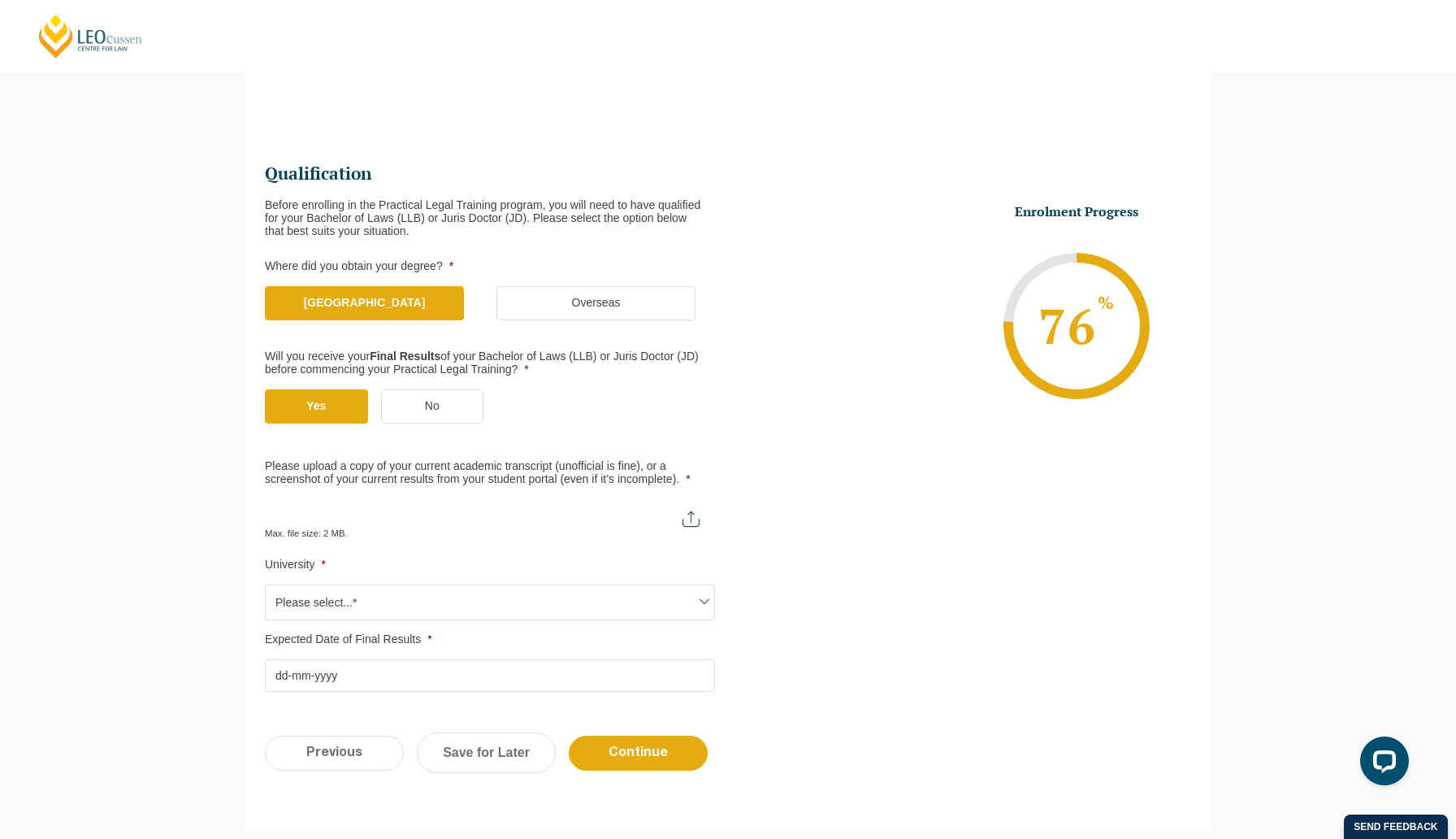
click at [690, 520] on input "Please upload a copy of your current academic transcript (unofficial is fine), …" at bounding box center [490, 512] width 450 height 27
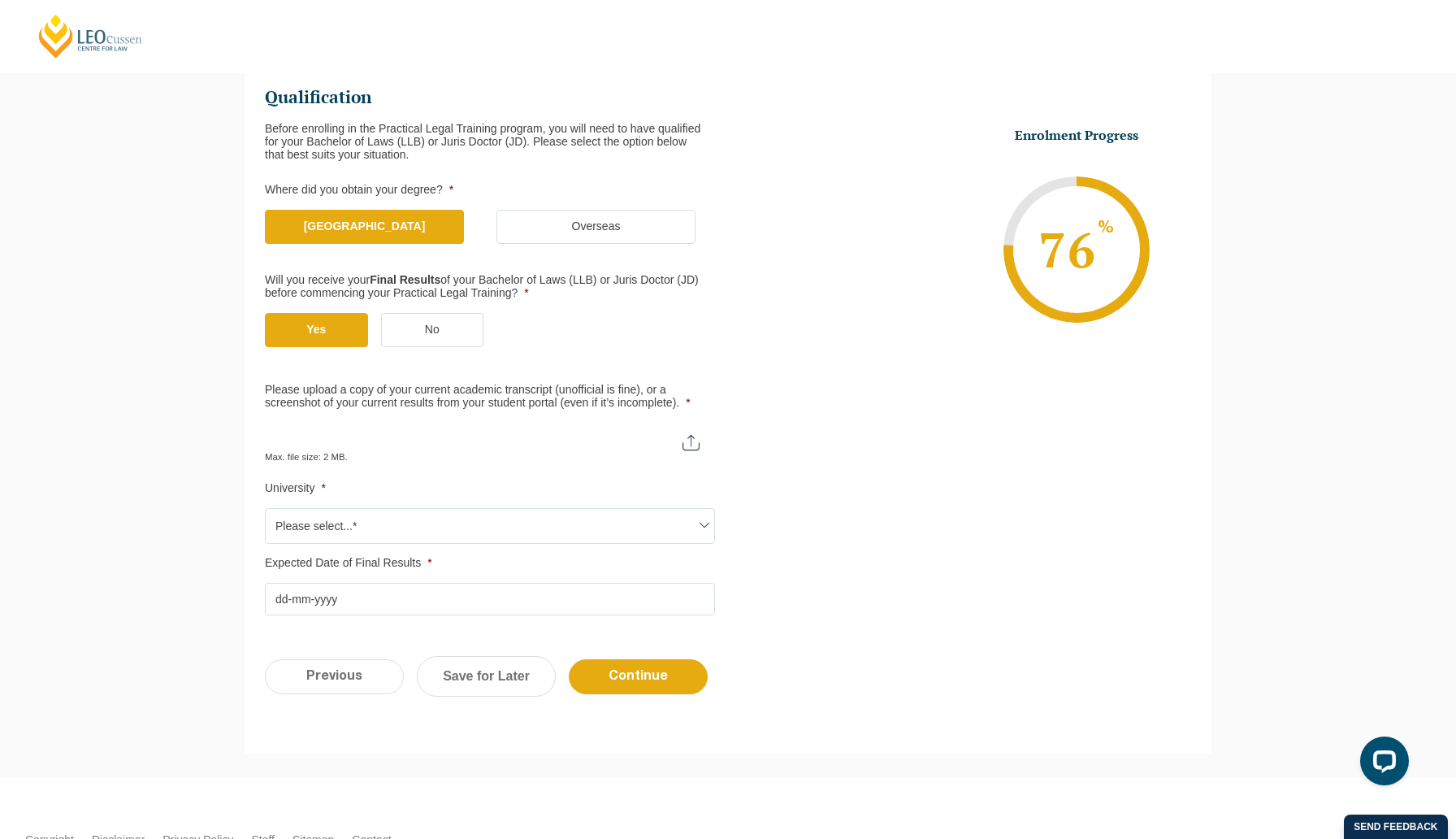
scroll to position [258, 0]
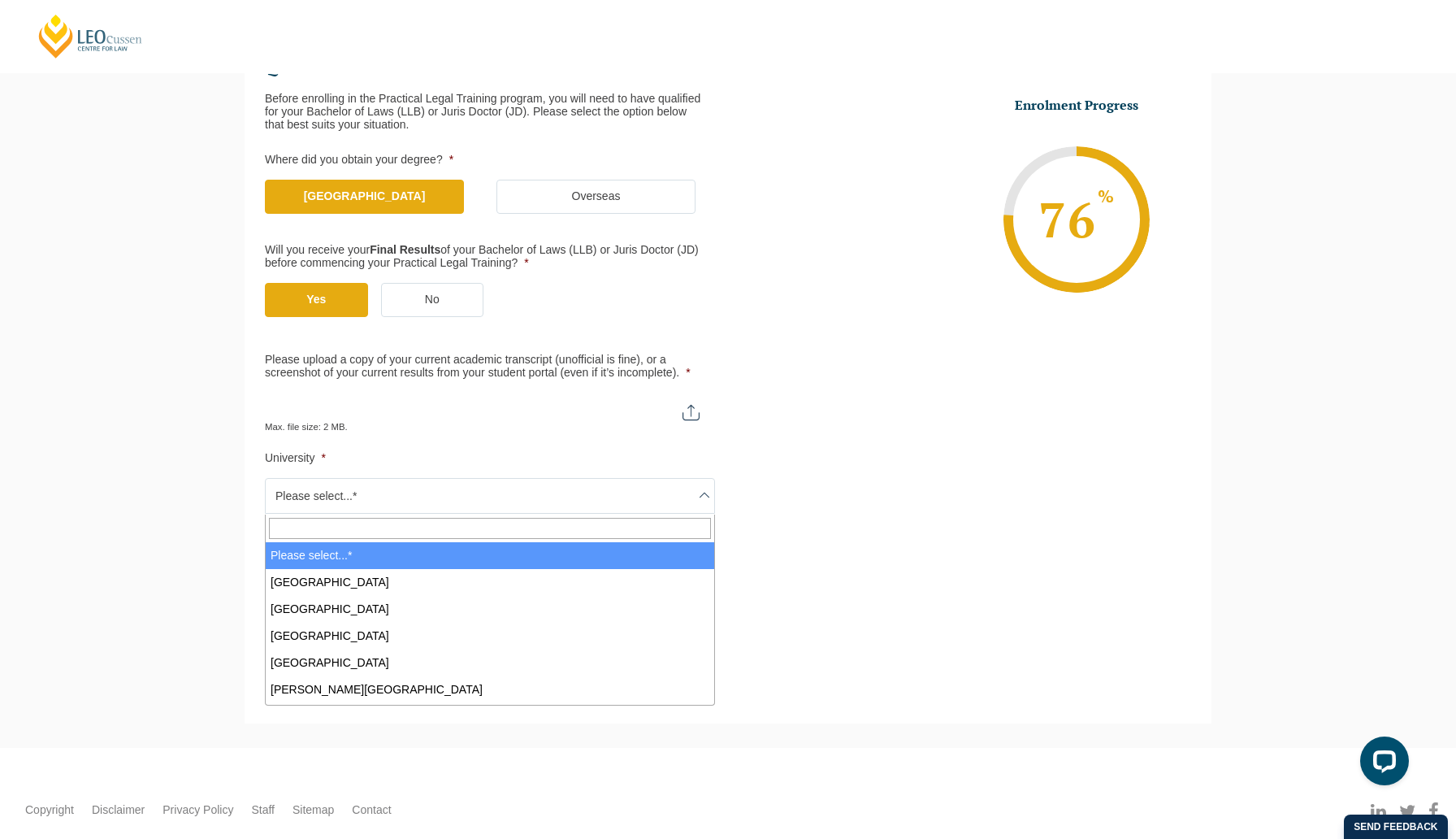
click at [574, 493] on span "Please select...*" at bounding box center [490, 495] width 449 height 34
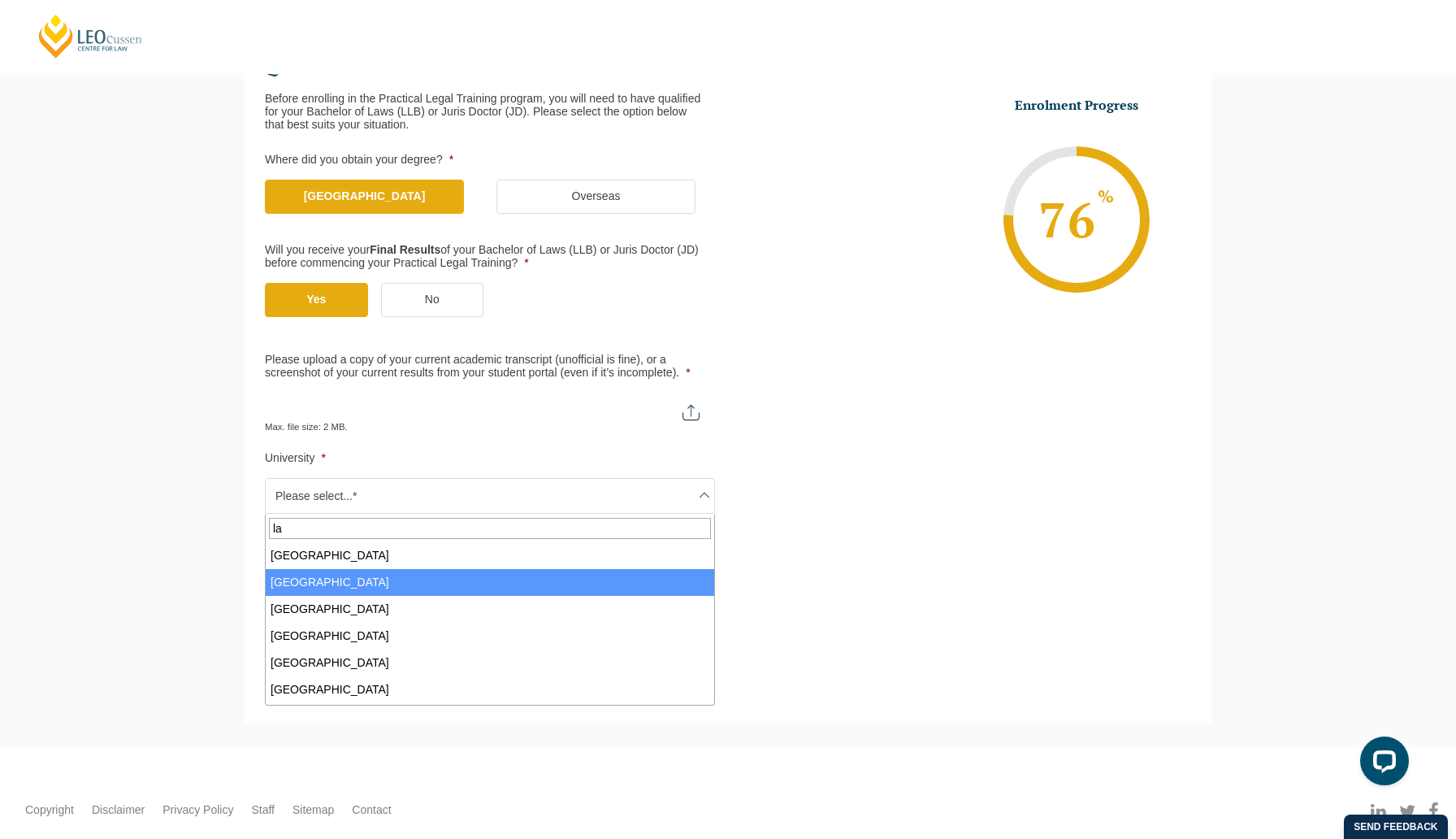
type input "la"
select select "[GEOGRAPHIC_DATA]"
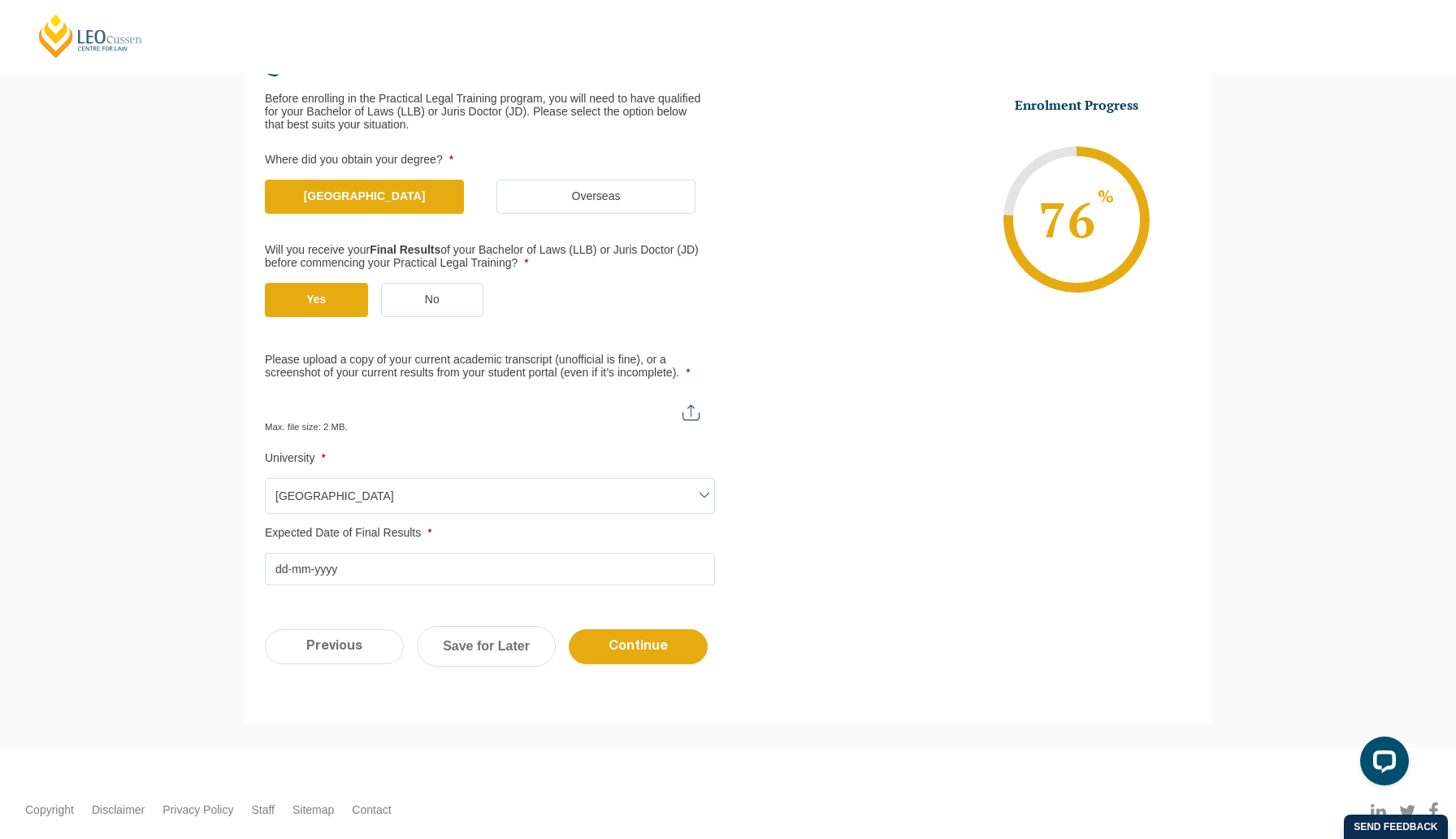
click at [461, 575] on input "Expected Date of Final Results *" at bounding box center [490, 569] width 450 height 32
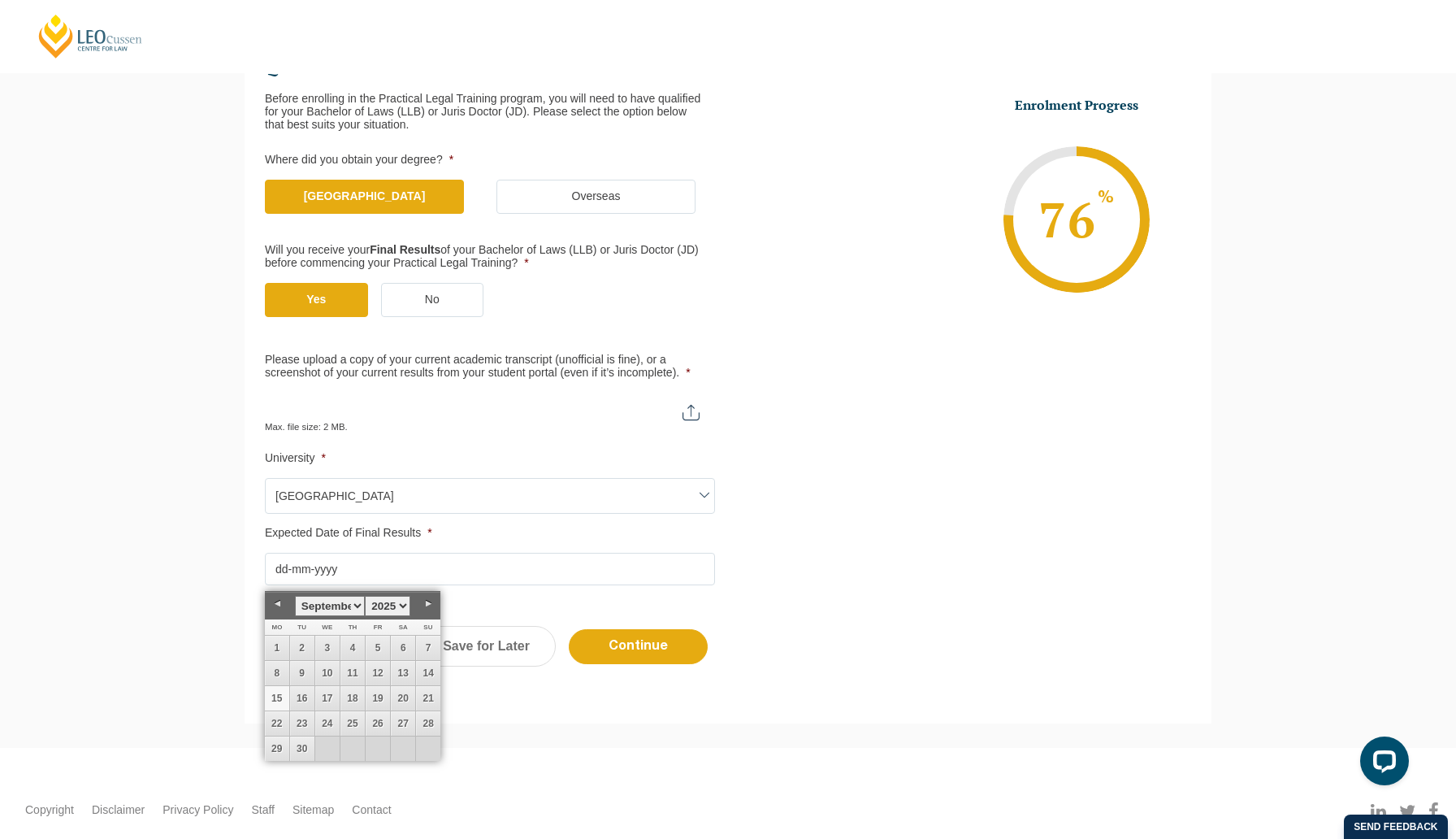
click at [337, 609] on select "January February March April May June July August September October November De…" at bounding box center [330, 606] width 70 height 21
click at [397, 603] on select "1925 1926 1927 1928 1929 1930 1931 1932 1933 1934 1935 1936 1937 1938 1939 1940…" at bounding box center [388, 606] width 45 height 21
click at [483, 598] on div "Qualification Before enrolling in the Practical Legal Training program, you wil…" at bounding box center [728, 298] width 967 height 621
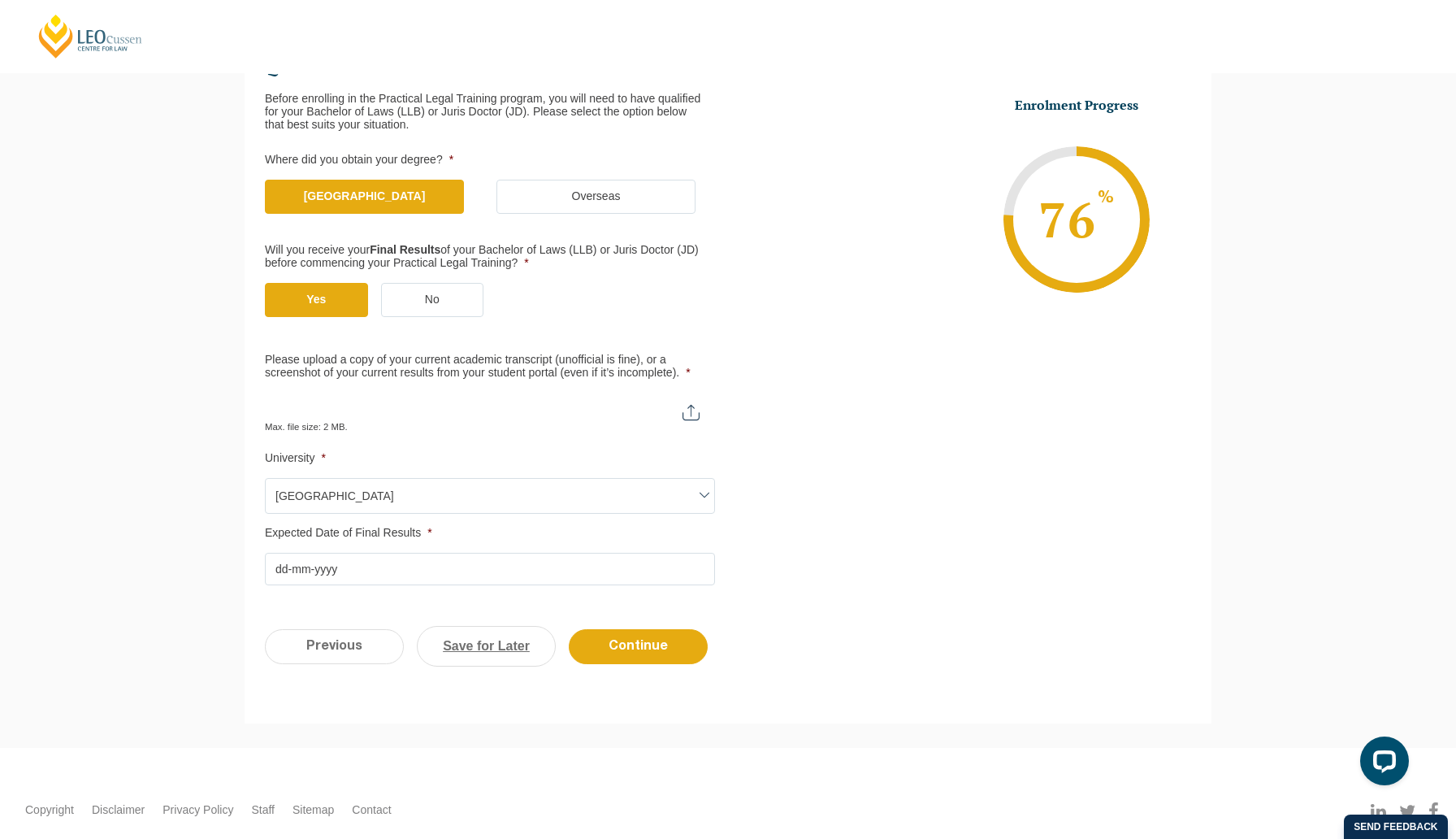
click at [486, 644] on link "Save for Later" at bounding box center [486, 646] width 139 height 41
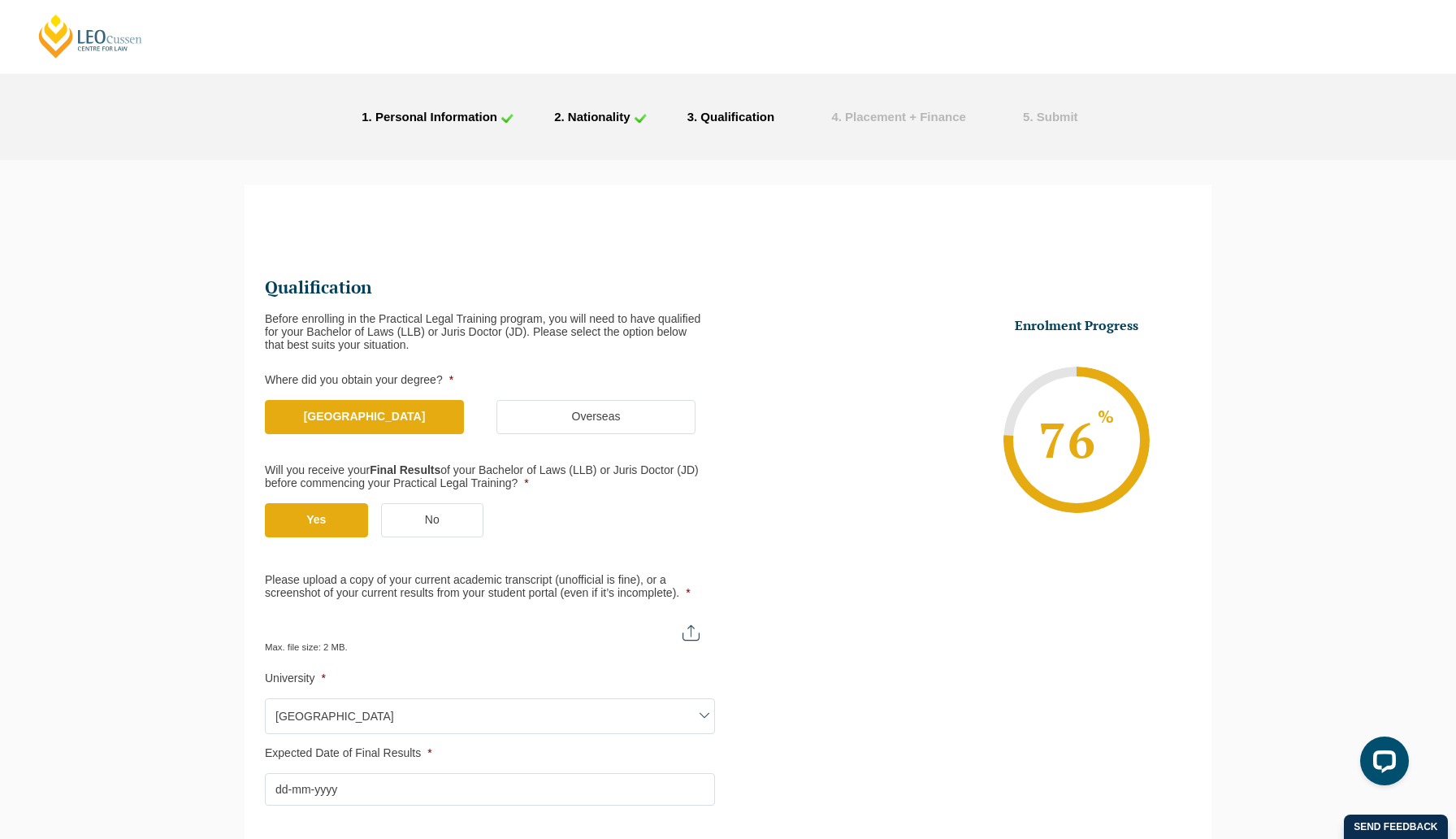
scroll to position [18, 7]
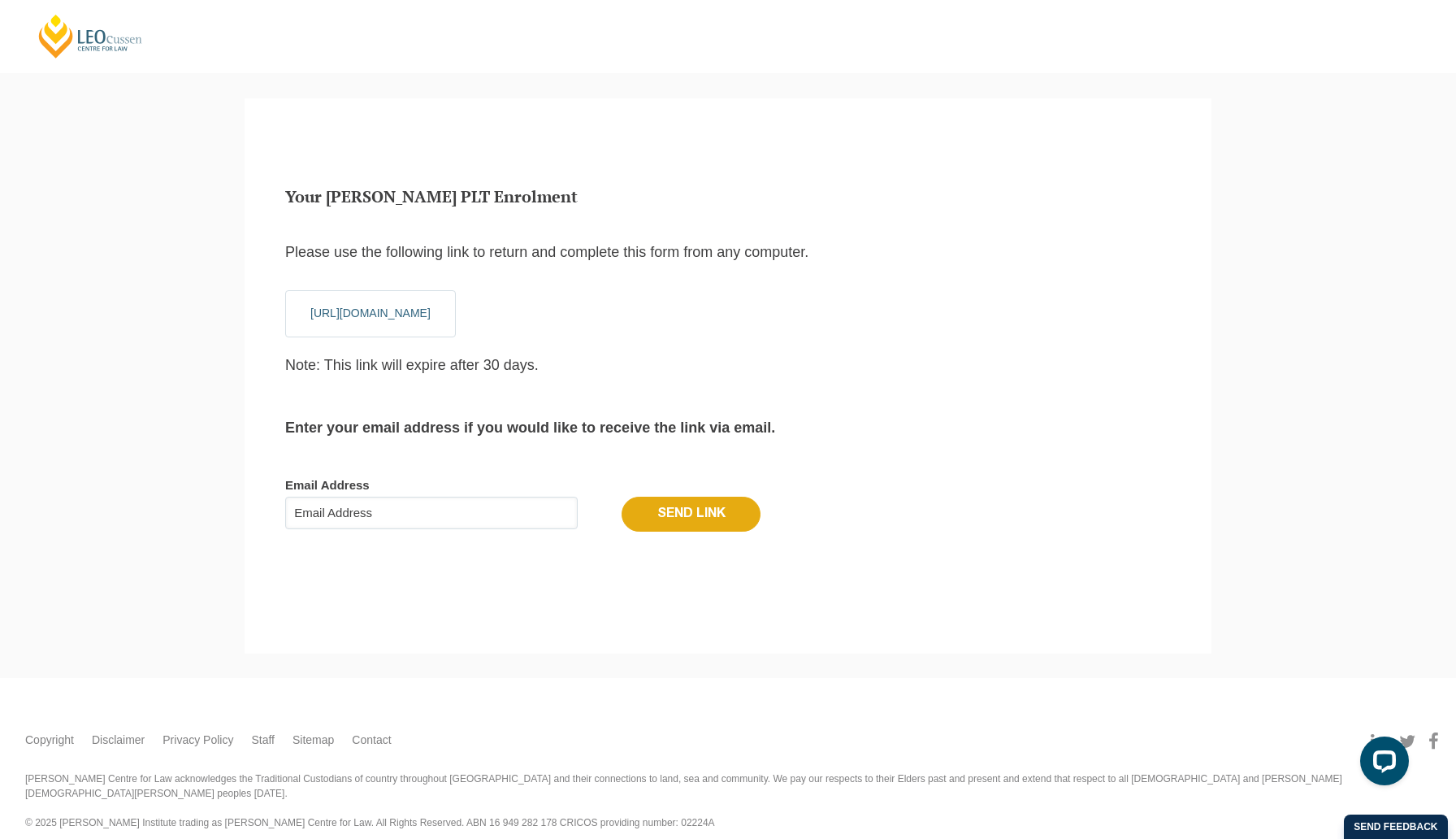
click at [490, 494] on form "Email Address Send Link" at bounding box center [728, 504] width 886 height 103
click at [478, 511] on input "Email Address" at bounding box center [431, 512] width 293 height 32
type input "[EMAIL_ADDRESS][DOMAIN_NAME]"
click at [707, 507] on input "Send Link" at bounding box center [691, 513] width 139 height 34
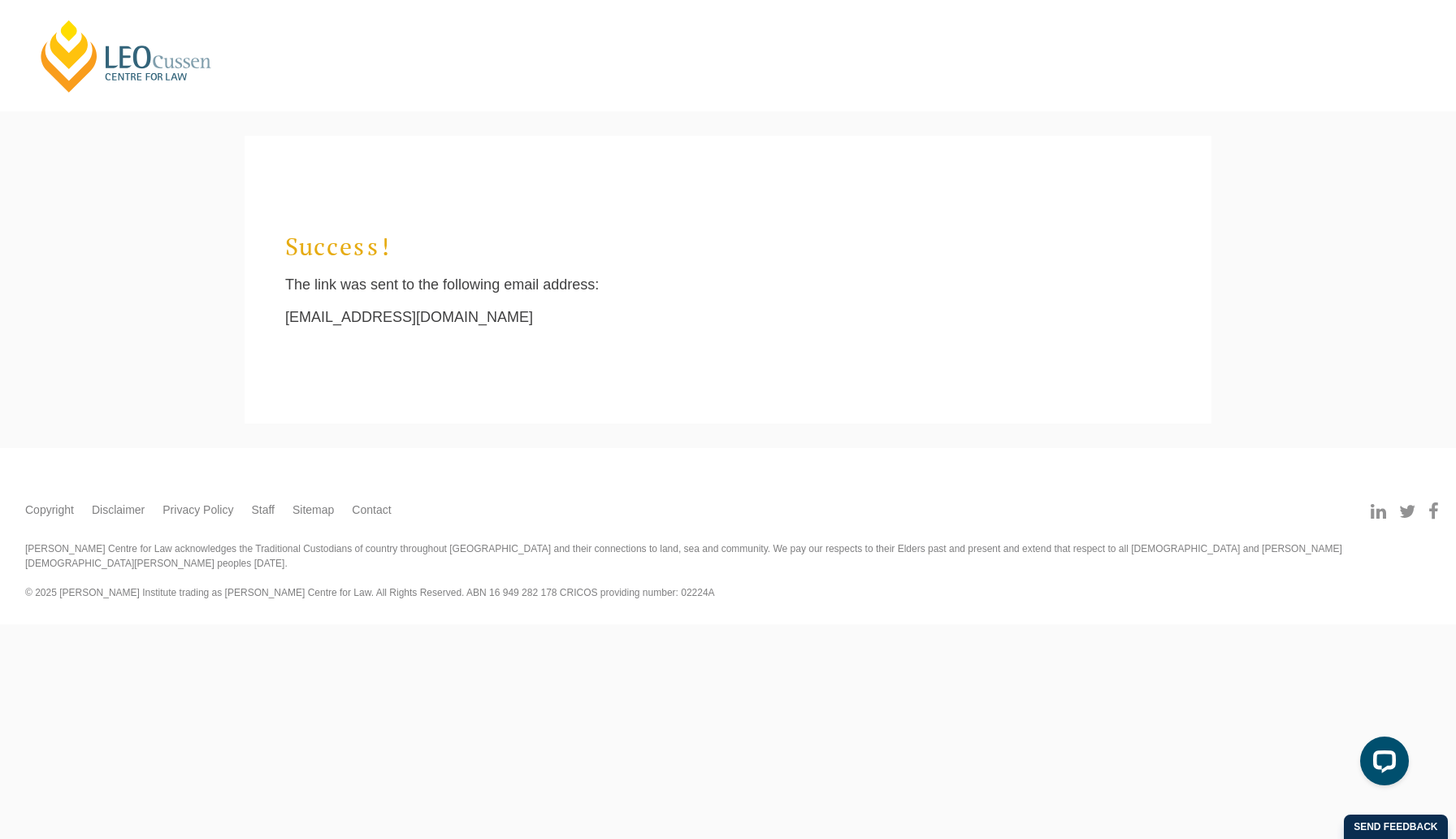
scroll to position [15, 7]
